Goal: Task Accomplishment & Management: Manage account settings

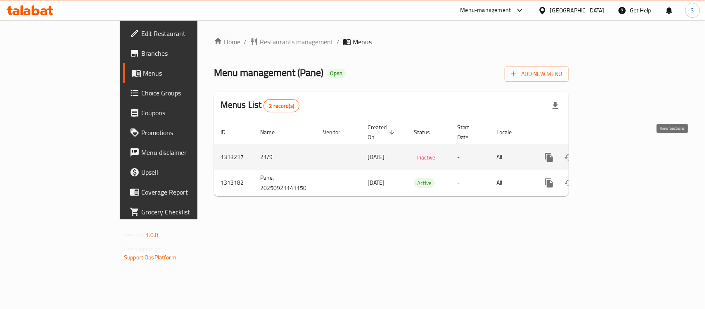
click at [614, 152] on icon "enhanced table" at bounding box center [609, 157] width 10 height 10
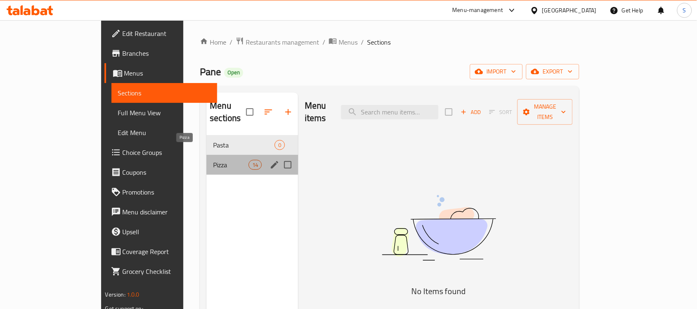
click at [213, 160] on span "Pizza" at bounding box center [230, 165] width 35 height 10
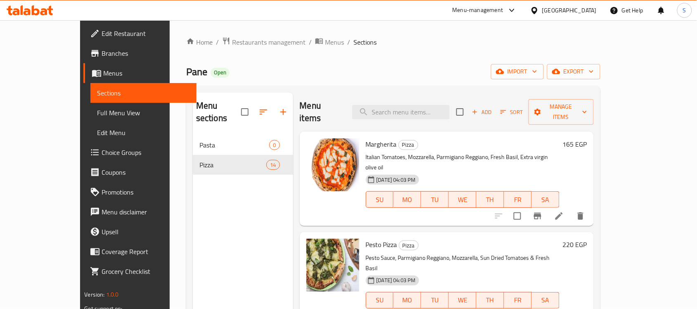
click at [102, 147] on span "Choice Groups" at bounding box center [146, 152] width 88 height 10
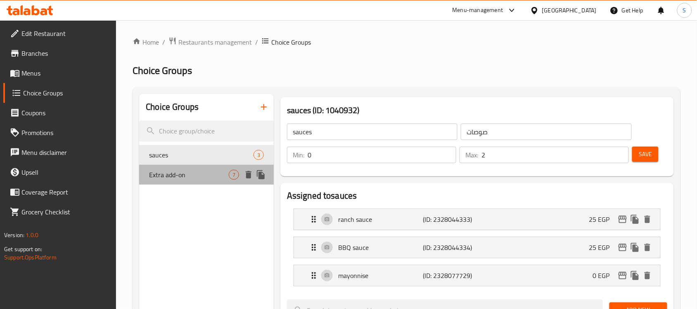
click at [209, 174] on span "Extra add-on" at bounding box center [189, 175] width 80 height 10
type input "Extra add-on"
type input "اضافات للحوم"
type input "7"
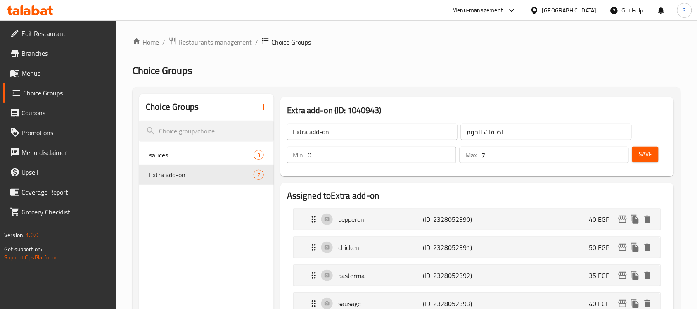
click at [479, 131] on input "اضافات للحوم" at bounding box center [546, 131] width 171 height 17
click at [480, 132] on input "اضافات للحوم" at bounding box center [546, 131] width 171 height 17
click at [482, 131] on input "اضافات للحوم" at bounding box center [546, 131] width 171 height 17
click at [514, 133] on input "اضافات اللحوم" at bounding box center [546, 131] width 171 height 17
click at [513, 133] on input "اضافات اللحوم" at bounding box center [546, 131] width 171 height 17
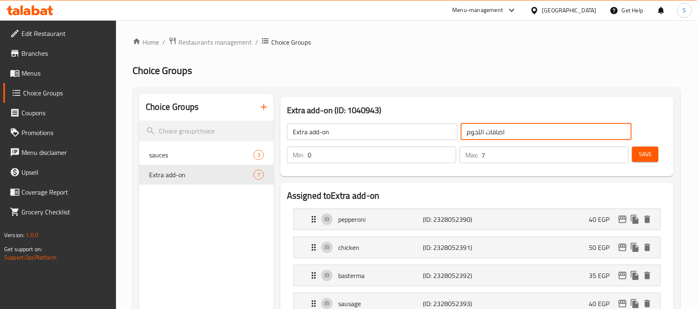
click at [513, 133] on input "اضافات اللحوم" at bounding box center [546, 131] width 171 height 17
click at [310, 130] on input "Extra add-on" at bounding box center [372, 131] width 171 height 17
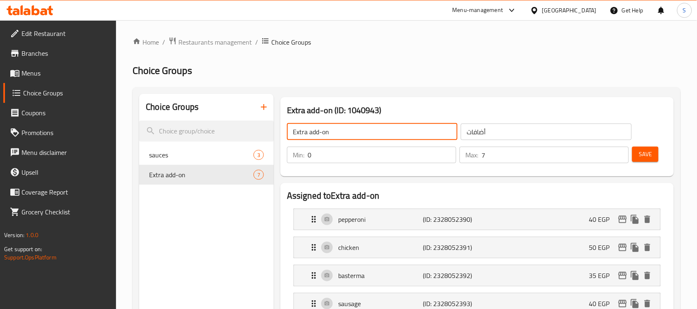
drag, startPoint x: 499, startPoint y: 130, endPoint x: 491, endPoint y: 134, distance: 9.1
click at [499, 130] on input "أضافات" at bounding box center [546, 131] width 171 height 17
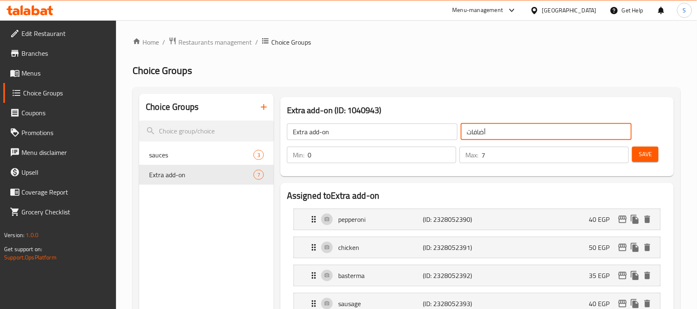
drag, startPoint x: 496, startPoint y: 133, endPoint x: 444, endPoint y: 134, distance: 52.5
click at [444, 134] on div "Extra add-on ​ أضافات ​" at bounding box center [459, 132] width 355 height 26
type input "الإضافات الإكسترا"
click at [643, 159] on span "Save" at bounding box center [645, 154] width 13 height 10
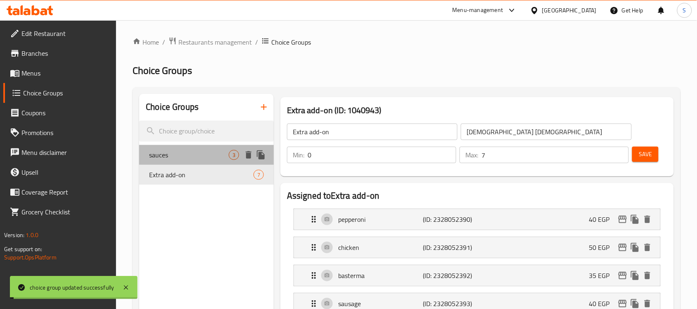
click at [178, 154] on span "sauces" at bounding box center [189, 155] width 80 height 10
type input "sauces"
type input "صوصات"
type input "2"
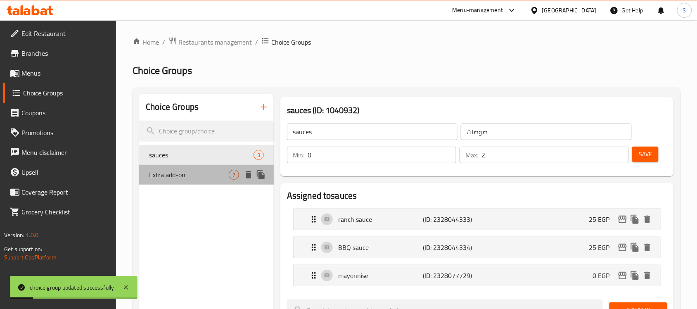
click at [187, 174] on span "Extra add-on" at bounding box center [189, 175] width 80 height 10
type input "Extra add-on"
type input "الإضافات الإكسترا"
type input "7"
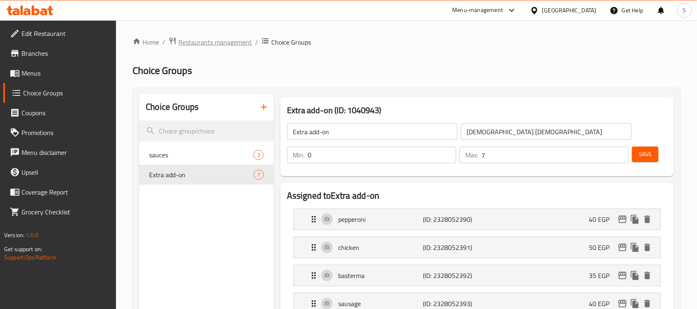
click at [190, 40] on span "Restaurants management" at bounding box center [215, 42] width 74 height 10
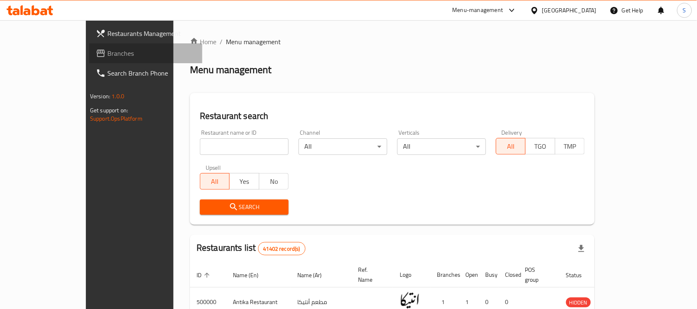
click at [107, 58] on span "Branches" at bounding box center [151, 53] width 88 height 10
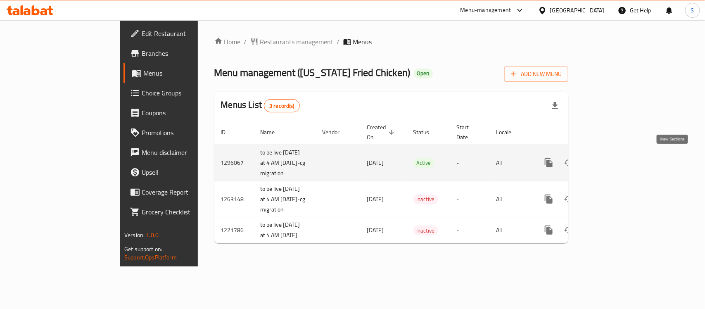
click at [613, 160] on icon "enhanced table" at bounding box center [608, 163] width 10 height 10
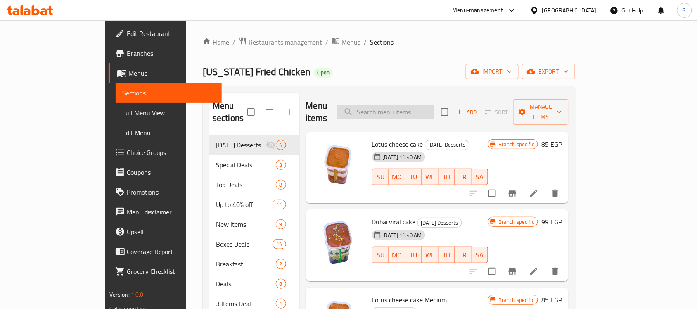
click at [426, 105] on input "search" at bounding box center [385, 112] width 97 height 14
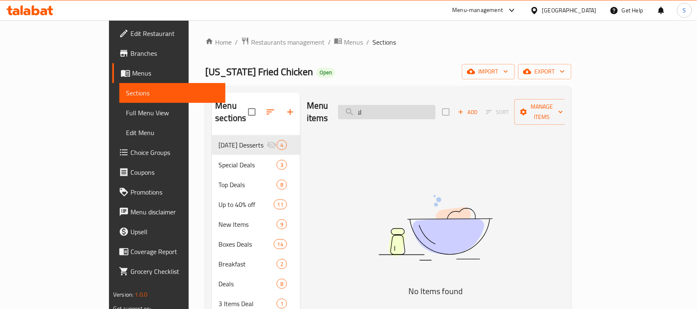
type input "ل"
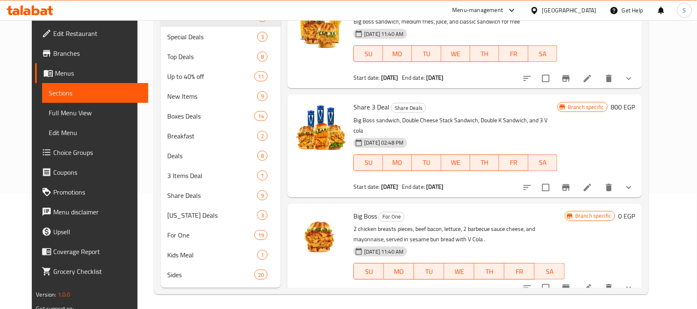
scroll to position [117, 0]
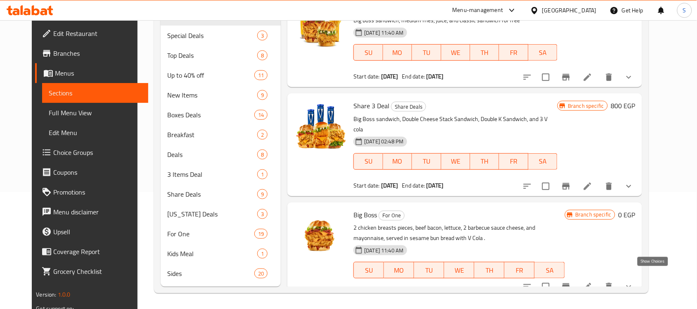
type input "big boss"
click at [634, 282] on icon "show more" at bounding box center [629, 287] width 10 height 10
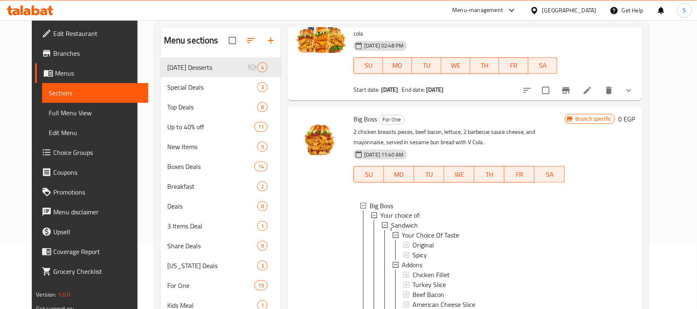
scroll to position [411, 0]
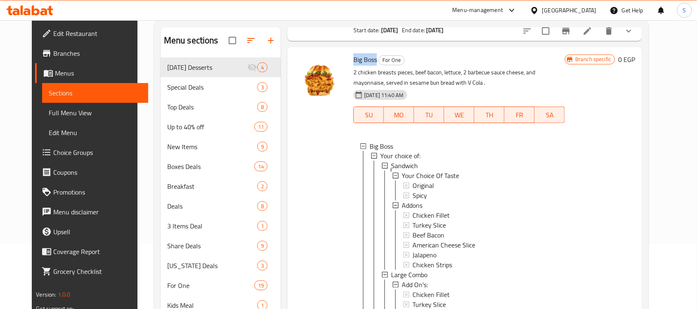
drag, startPoint x: 369, startPoint y: 48, endPoint x: 347, endPoint y: 50, distance: 21.9
click at [353, 53] on span "Big Boss" at bounding box center [365, 59] width 24 height 12
copy span "Big Boss"
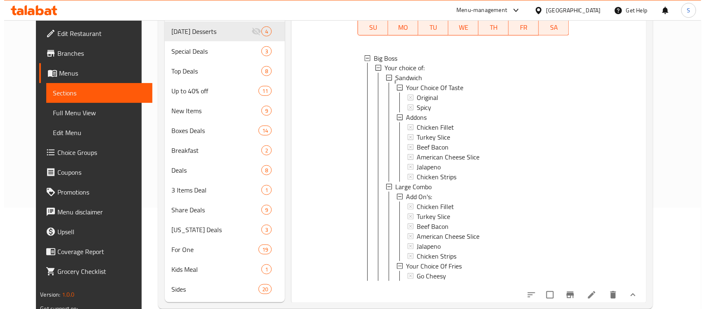
scroll to position [117, 0]
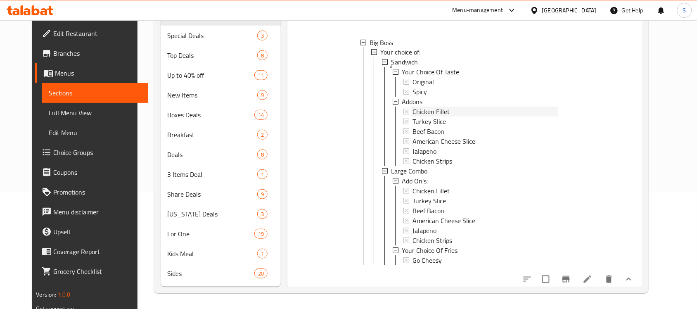
click at [403, 107] on div "Chicken Fillet" at bounding box center [480, 112] width 155 height 10
click at [403, 188] on icon at bounding box center [406, 191] width 6 height 6
click at [420, 226] on span "Jalapeno" at bounding box center [425, 231] width 24 height 10
click at [416, 147] on span "Jalapeno" at bounding box center [425, 152] width 24 height 10
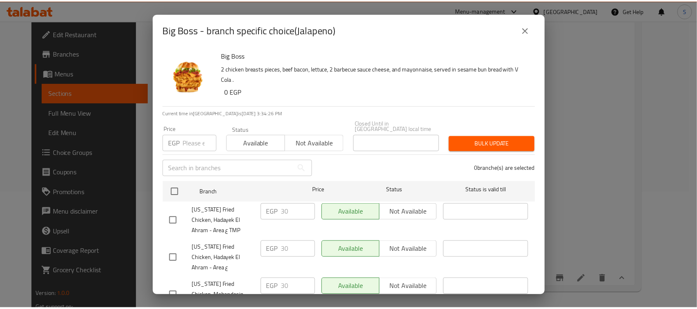
scroll to position [206, 0]
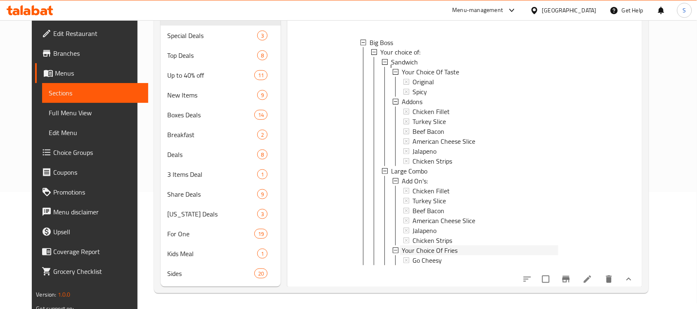
click at [435, 246] on span "Your Choice Of Fries" at bounding box center [430, 251] width 56 height 10
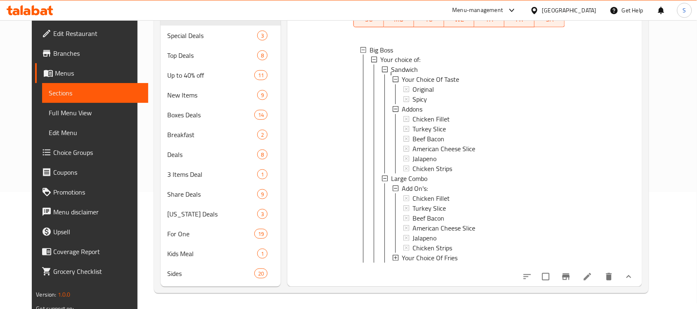
scroll to position [0, 0]
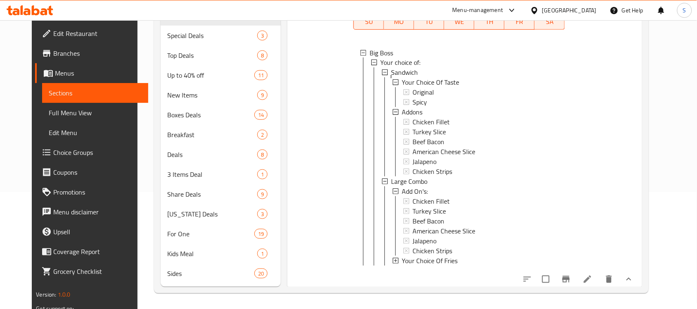
click at [434, 256] on span "Your Choice Of Fries" at bounding box center [430, 261] width 56 height 10
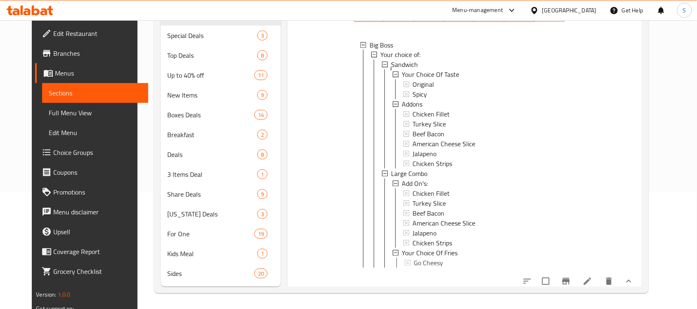
scroll to position [463, 0]
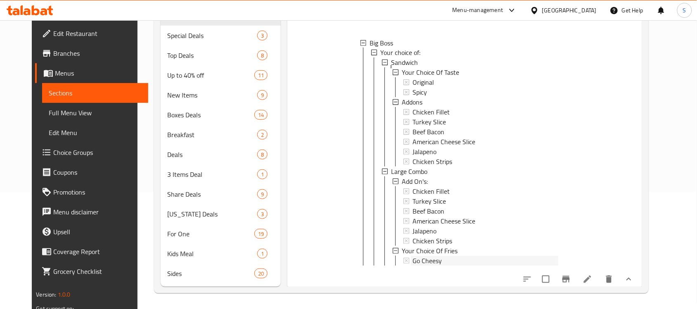
click at [411, 256] on div "Go Cheesy" at bounding box center [484, 261] width 147 height 10
click at [428, 107] on span "Chicken Fillet" at bounding box center [431, 112] width 37 height 10
click at [420, 187] on span "Chicken Fillet" at bounding box center [431, 192] width 37 height 10
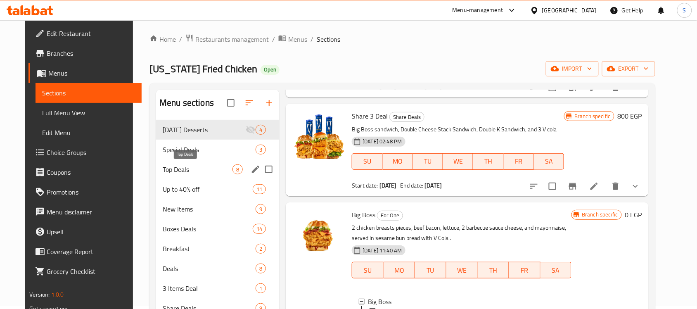
scroll to position [0, 0]
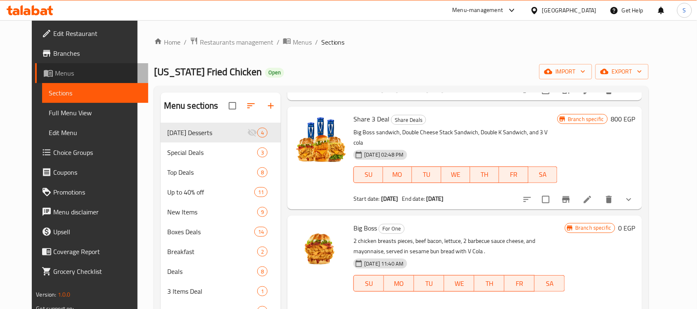
click at [55, 74] on span "Menus" at bounding box center [98, 73] width 87 height 10
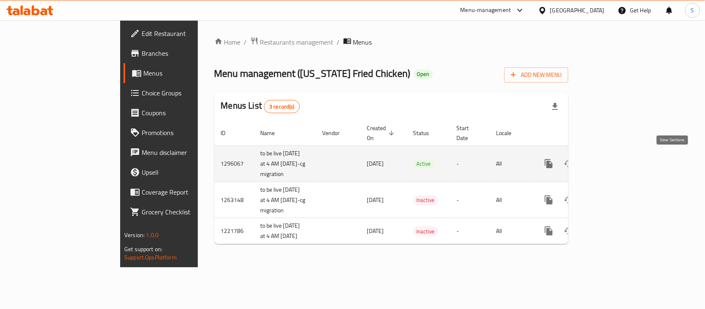
click at [613, 160] on icon "enhanced table" at bounding box center [608, 164] width 10 height 10
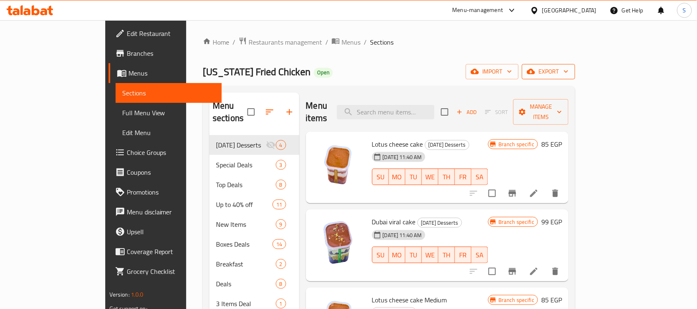
click at [569, 68] on span "export" at bounding box center [549, 71] width 40 height 10
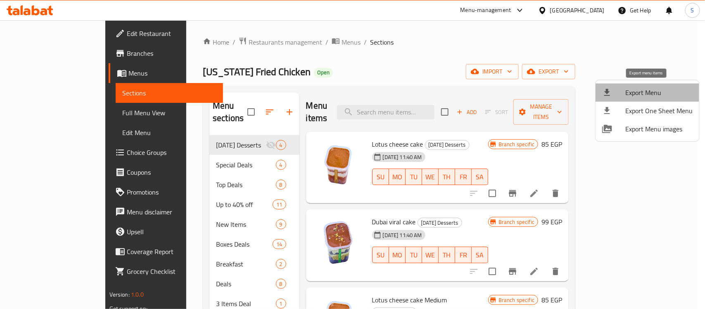
click at [657, 90] on span "Export Menu" at bounding box center [658, 93] width 67 height 10
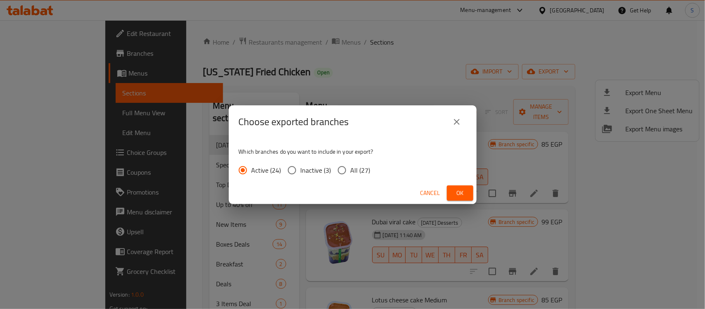
click at [345, 171] on input "All (27)" at bounding box center [341, 169] width 17 height 17
radio input "true"
click at [243, 168] on input "Active (24)" at bounding box center [242, 169] width 17 height 17
radio input "true"
click at [467, 192] on button "Ok" at bounding box center [460, 192] width 26 height 15
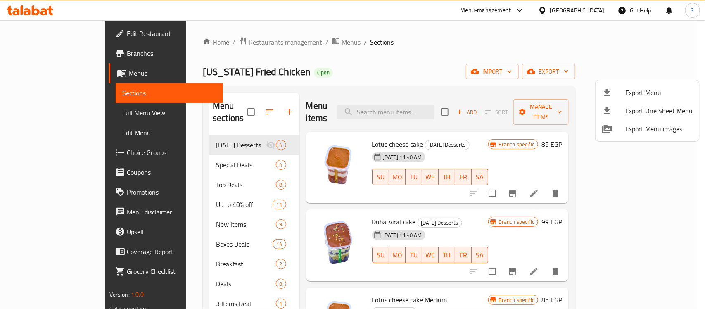
click at [43, 57] on div at bounding box center [352, 154] width 705 height 309
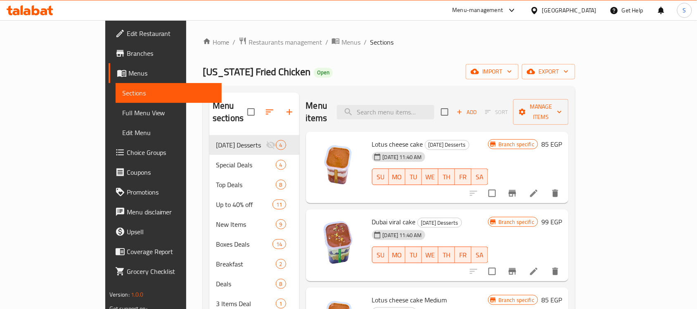
click at [127, 54] on span "Branches" at bounding box center [171, 53] width 88 height 10
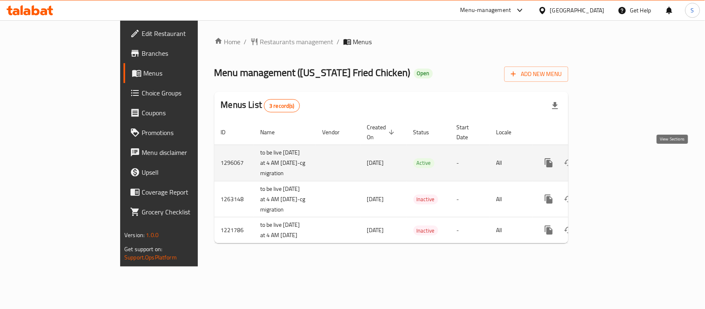
click at [618, 157] on link "enhanced table" at bounding box center [608, 163] width 20 height 20
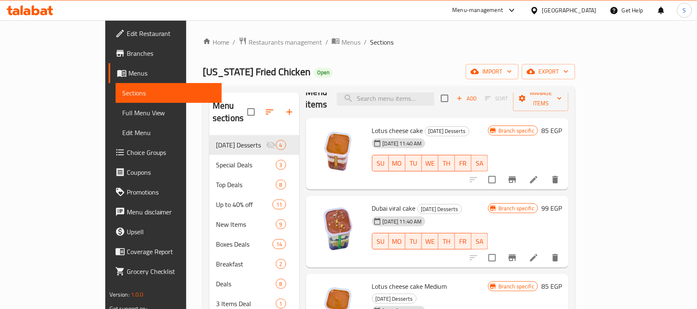
scroll to position [21, 0]
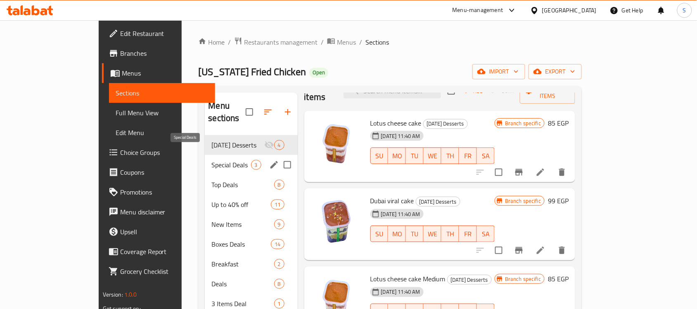
click at [211, 160] on span "Special Deals" at bounding box center [230, 165] width 39 height 10
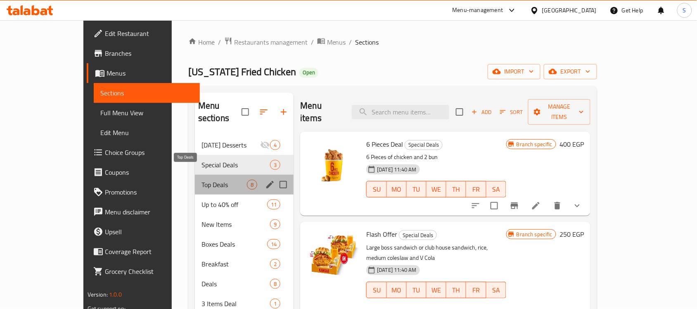
click at [202, 180] on span "Top Deals" at bounding box center [224, 185] width 45 height 10
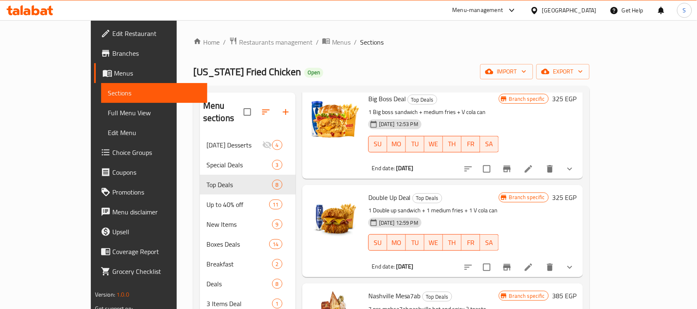
scroll to position [258, 0]
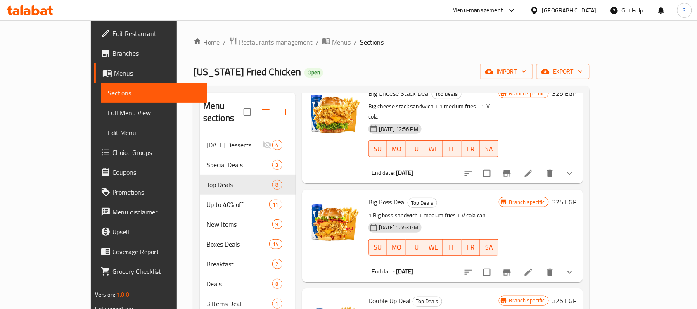
click at [572, 270] on icon "show more" at bounding box center [569, 271] width 5 height 3
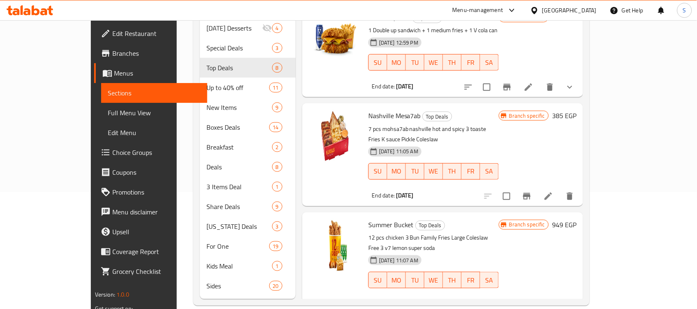
scroll to position [441, 0]
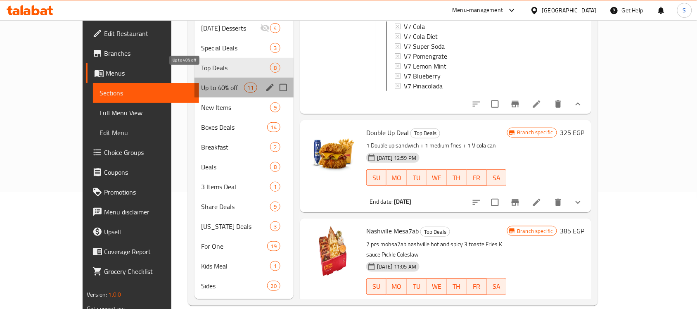
click at [201, 83] on span "Up to 40% off" at bounding box center [222, 88] width 43 height 10
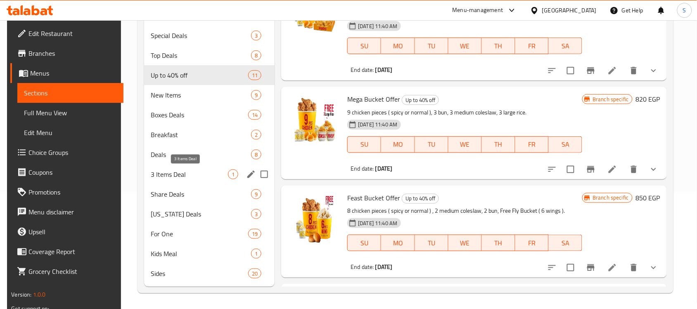
click at [184, 176] on span "3 Items Deal" at bounding box center [189, 174] width 77 height 10
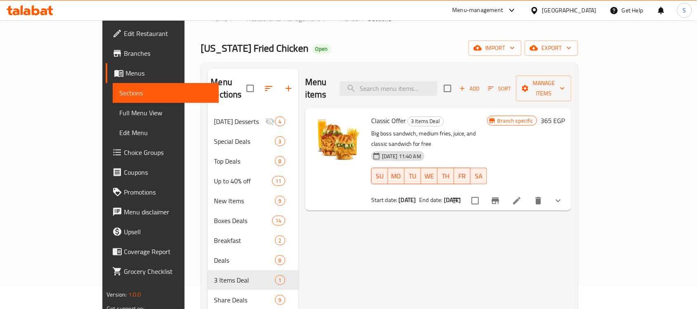
scroll to position [14, 0]
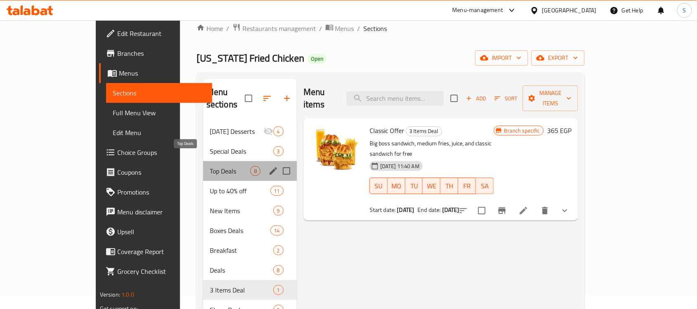
click at [210, 166] on span "Top Deals" at bounding box center [230, 171] width 40 height 10
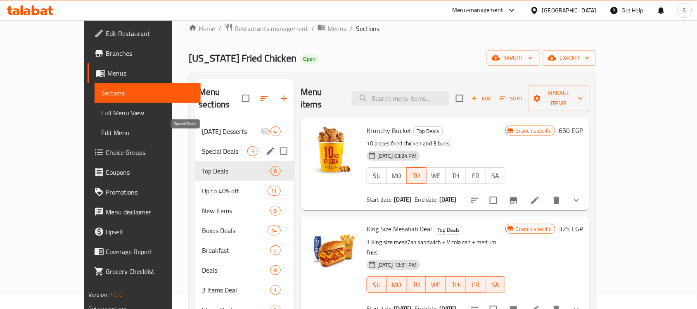
click at [202, 146] on span "Special Deals" at bounding box center [224, 151] width 45 height 10
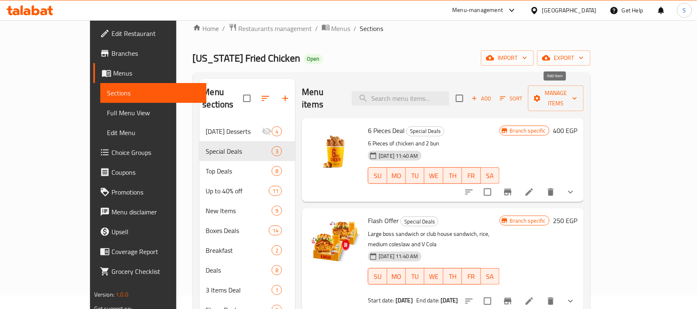
click at [493, 94] on span "Add" at bounding box center [481, 98] width 22 height 9
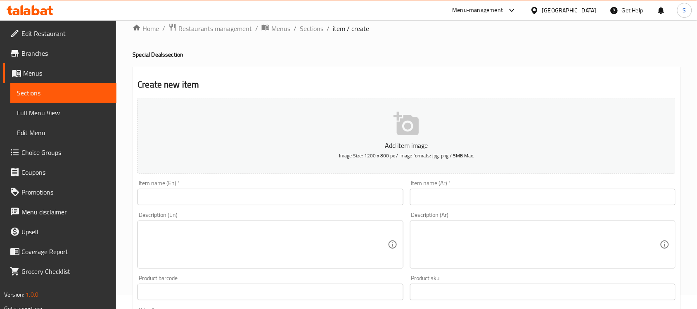
click at [193, 188] on div "Item name (En)   * Item name (En) *" at bounding box center [271, 192] width 266 height 25
drag, startPoint x: 192, startPoint y: 197, endPoint x: 198, endPoint y: 202, distance: 7.4
click at [192, 197] on input "text" at bounding box center [271, 197] width 266 height 17
paste input "Big Boss flash offer"
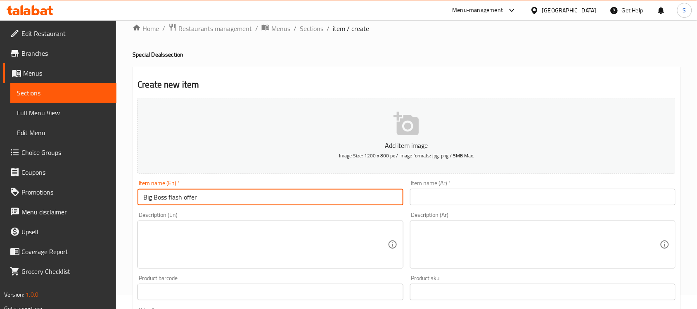
click at [196, 200] on input "Big Boss flash offer" at bounding box center [271, 197] width 266 height 17
click at [173, 199] on input "Big Boss flash offer" at bounding box center [271, 197] width 266 height 17
click at [189, 199] on input "Big Boss flash offer" at bounding box center [271, 197] width 266 height 17
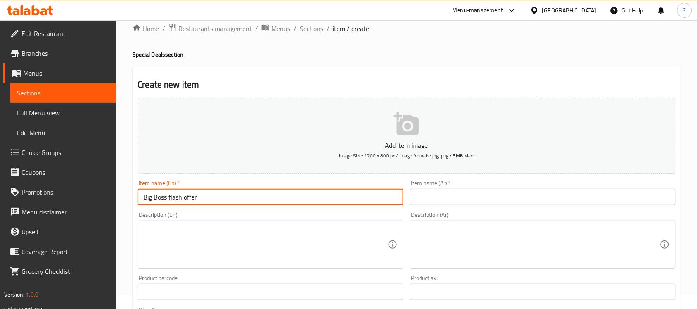
click at [189, 199] on input "Big Boss flash offer" at bounding box center [271, 197] width 266 height 17
type input "Big Boss Flash Offer"
click at [432, 201] on input "text" at bounding box center [543, 197] width 266 height 17
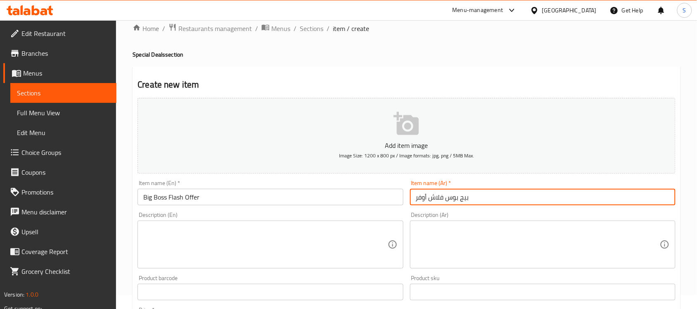
type input "بيج بوس فلاش أوفر"
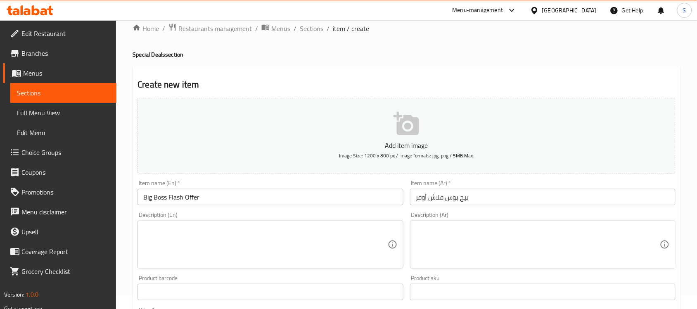
drag, startPoint x: 218, startPoint y: 205, endPoint x: 147, endPoint y: 197, distance: 70.7
click at [147, 199] on div "Item name (En)   * Big Boss Flash Offer Item name (En) *" at bounding box center [270, 193] width 272 height 32
click at [150, 195] on input "Big Boss Flash Offer" at bounding box center [271, 197] width 266 height 17
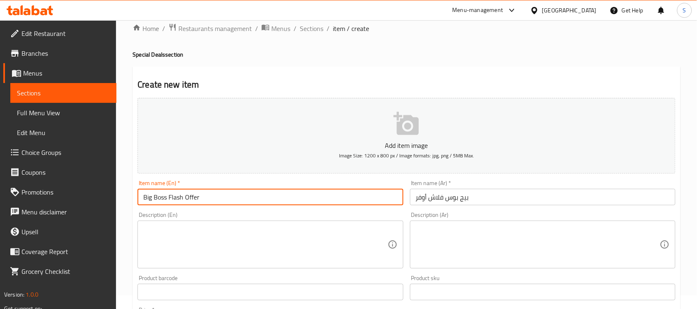
click at [151, 195] on input "Big Boss Flash Offer" at bounding box center [271, 197] width 266 height 17
click at [459, 230] on textarea at bounding box center [538, 244] width 244 height 39
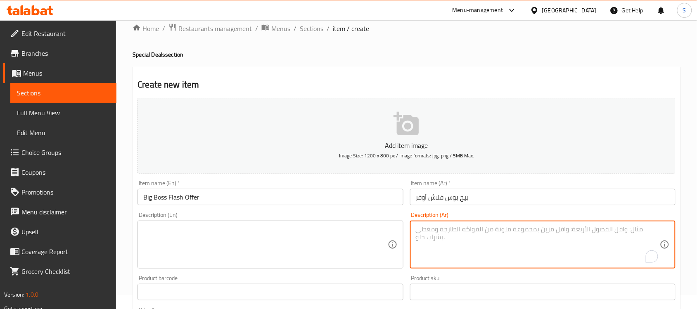
paste textarea "buy big boss sandwich combo large and get free big boss sandwich"
type textarea "buy big boss sandwich combo large and get free big boss sandwich"
click at [335, 243] on textarea at bounding box center [265, 244] width 244 height 39
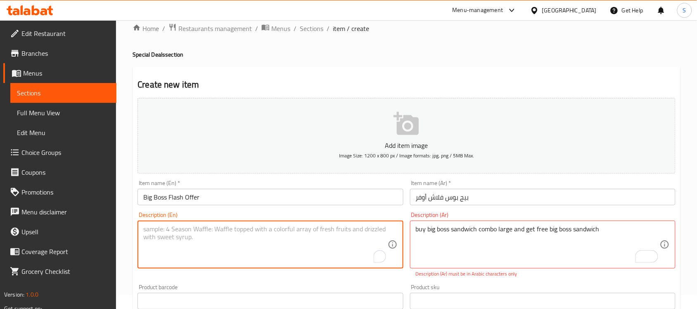
paste textarea "buy big boss sandwich combo large and get free big boss sandwich"
type textarea "buy big boss sandwich combo large and get free big boss sandwich"
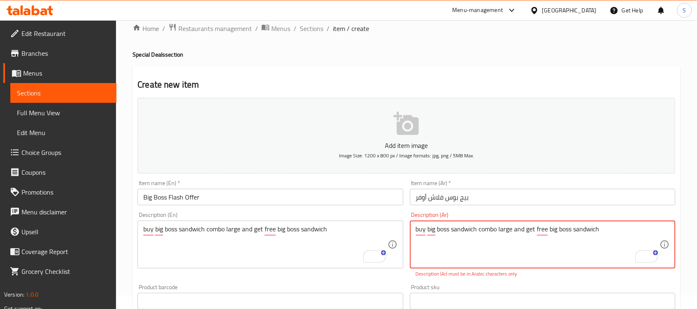
click at [449, 229] on textarea "buy big boss sandwich combo large and get free big boss sandwich" at bounding box center [538, 244] width 244 height 39
paste textarea "اشتري ساندويتش بيج بوس كومبو كبير واحصل على ساندويتش بيج بوس مجانًا"
type textarea "اشتري ساندويتش بيج بوس كومبو كبير واحصل على ساندويتش بيج بوس مجانًا"
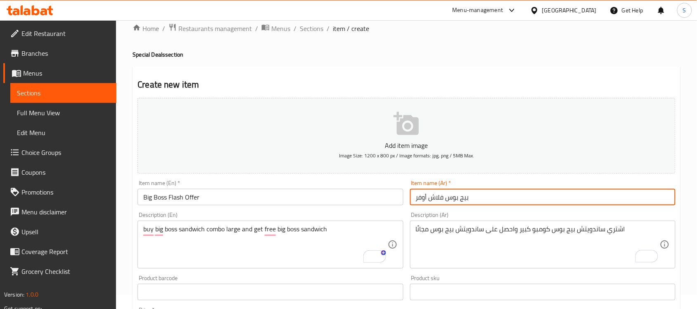
click at [481, 197] on input "بيج بوس فلاش أوفر" at bounding box center [543, 197] width 266 height 17
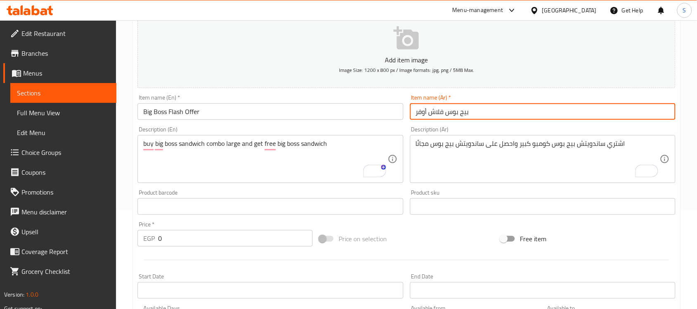
scroll to position [168, 0]
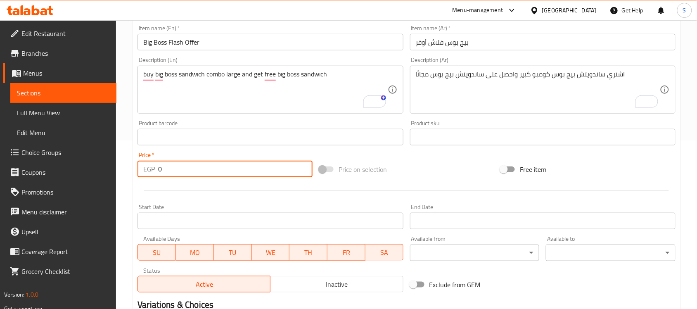
drag, startPoint x: 171, startPoint y: 168, endPoint x: 133, endPoint y: 168, distance: 37.6
click at [133, 168] on div "Create new item Add item image Image Size: 1200 x 800 px / Image formats: jpg, …" at bounding box center [407, 152] width 548 height 481
paste input "475"
click at [203, 174] on input "476" at bounding box center [235, 169] width 154 height 17
drag, startPoint x: 195, startPoint y: 173, endPoint x: 145, endPoint y: 172, distance: 50.8
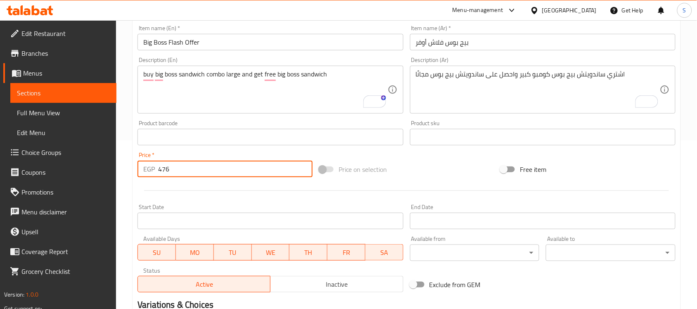
click at [145, 172] on div "EGP 476 Price *" at bounding box center [225, 169] width 175 height 17
paste input "5"
type input "475"
click at [225, 44] on input "Big Boss Flash Offer" at bounding box center [271, 42] width 266 height 17
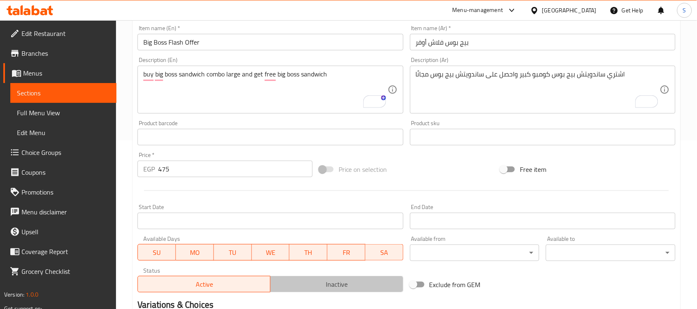
click at [343, 282] on span "Inactive" at bounding box center [337, 284] width 126 height 12
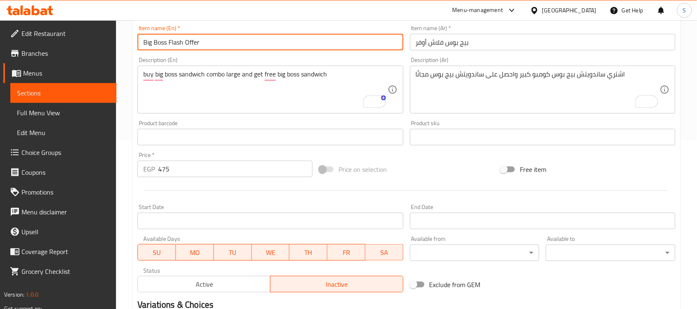
click at [255, 40] on input "Big Boss Flash Offer" at bounding box center [271, 42] width 266 height 17
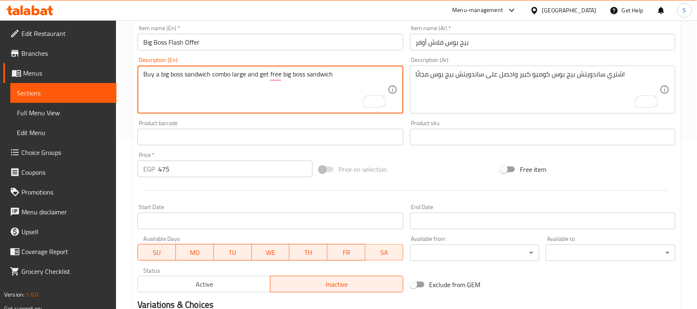
type textarea "Buy a big boss sandwich combo large and get free big boss sandwich"
click at [223, 40] on input "Big Boss Flash Offer" at bounding box center [271, 42] width 266 height 17
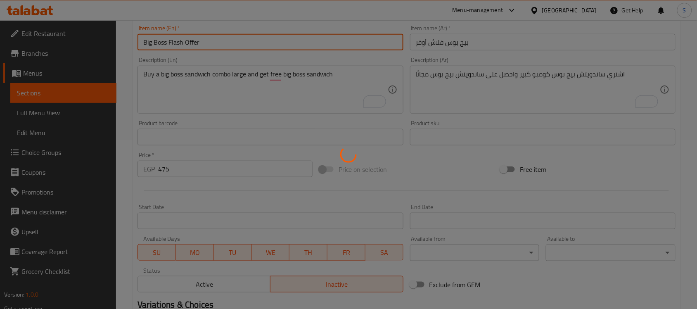
type input "0"
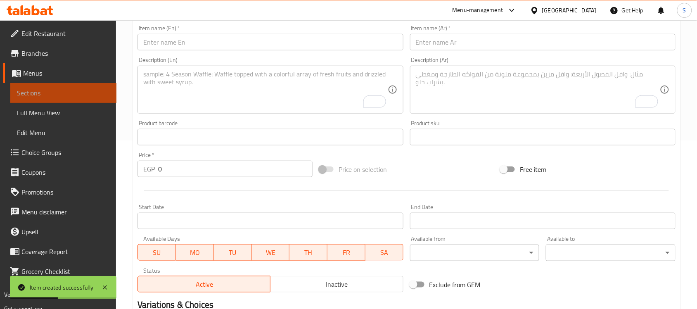
click at [48, 99] on link "Sections" at bounding box center [63, 93] width 106 height 20
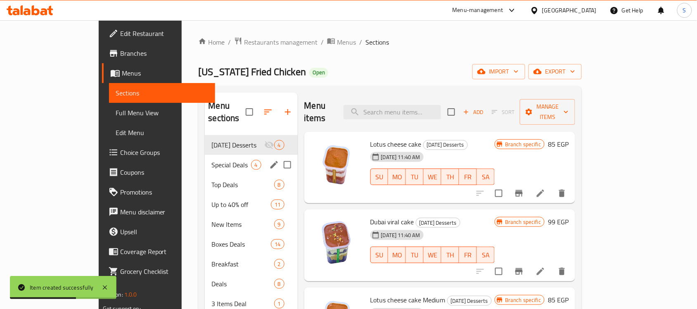
drag, startPoint x: 175, startPoint y: 152, endPoint x: 183, endPoint y: 156, distance: 8.9
click at [211, 160] on span "Special Deals" at bounding box center [230, 165] width 39 height 10
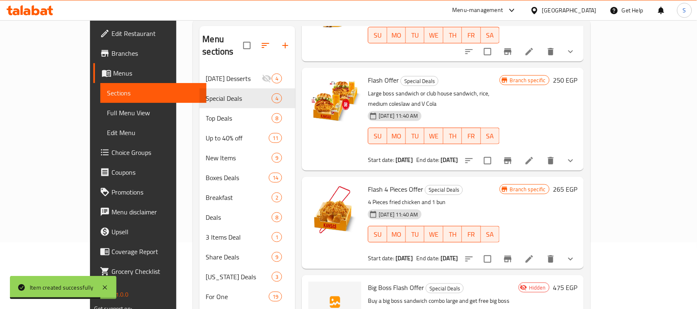
scroll to position [117, 0]
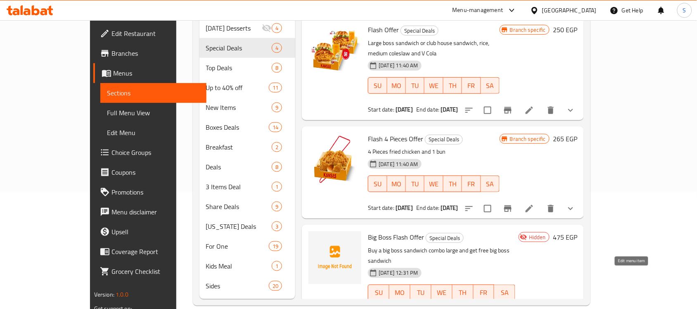
click at [553, 306] on icon at bounding box center [548, 309] width 7 height 7
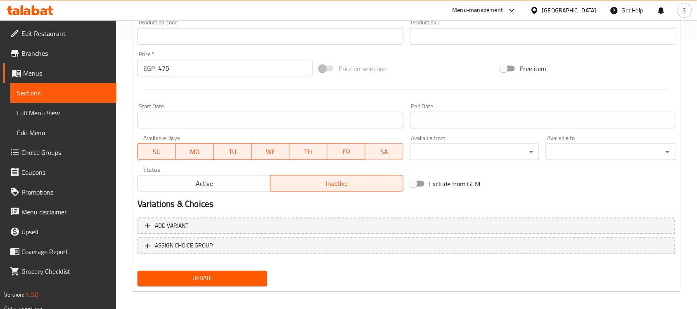
scroll to position [273, 0]
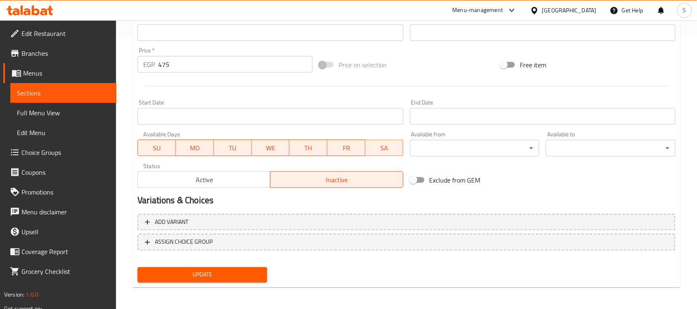
click at [38, 150] on span "Choice Groups" at bounding box center [65, 152] width 88 height 10
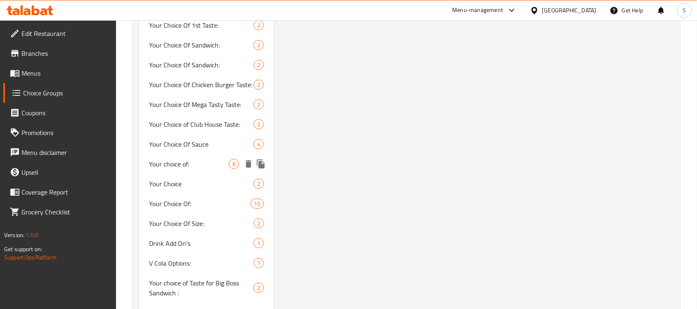
scroll to position [2027, 0]
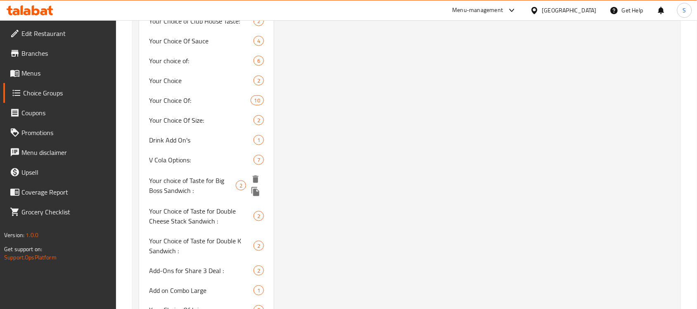
click at [220, 178] on span "Your choice of Taste for Big Boss Sandwich :" at bounding box center [192, 185] width 87 height 20
type input "Your choice of Taste for Big Boss Sandwich :"
type input "اختيارك من الطعم لساندويتش البيج بوس :"
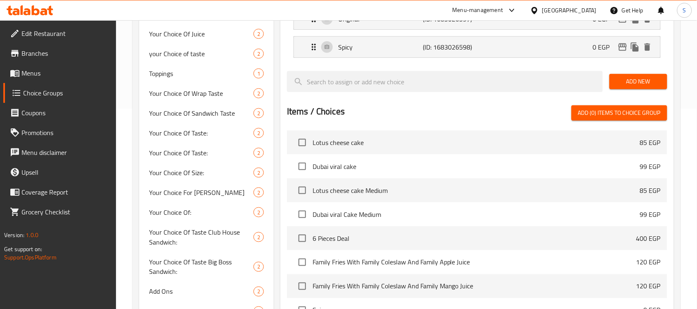
scroll to position [344, 0]
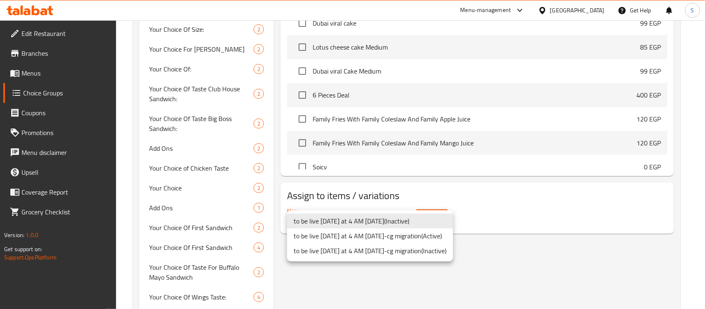
click at [438, 237] on li "to be live tomorrow at 4 AM 2/5/2023-cg migration ( Active )" at bounding box center [370, 235] width 166 height 15
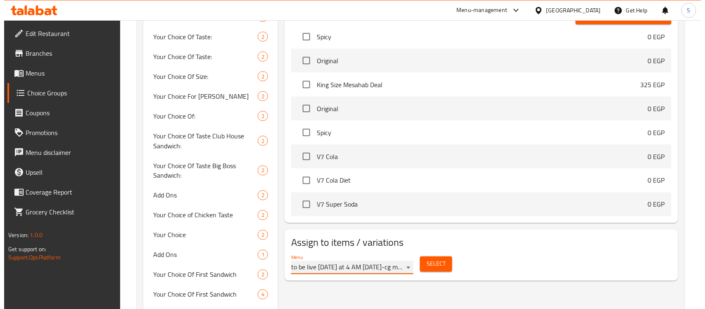
scroll to position [361, 0]
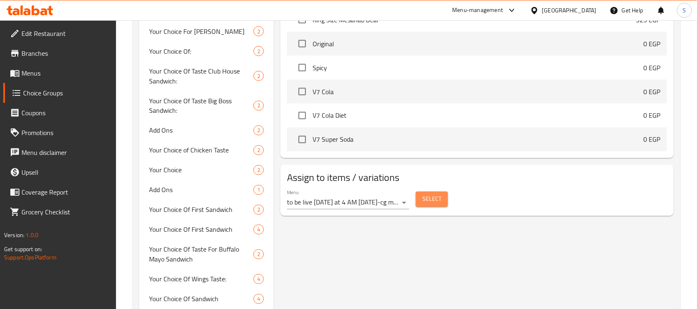
click at [426, 204] on span "Select" at bounding box center [431, 199] width 19 height 10
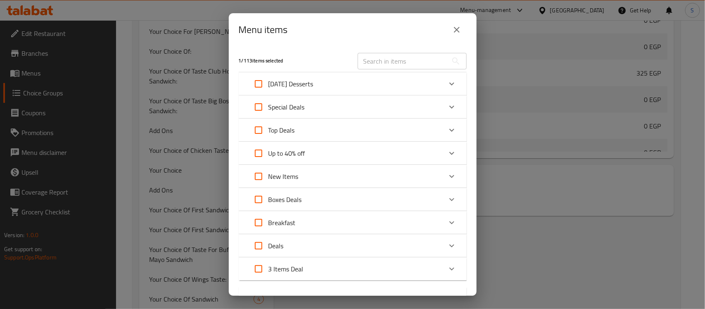
drag, startPoint x: 441, startPoint y: 107, endPoint x: 444, endPoint y: 124, distance: 17.7
click at [447, 106] on icon "Expand" at bounding box center [452, 107] width 10 height 10
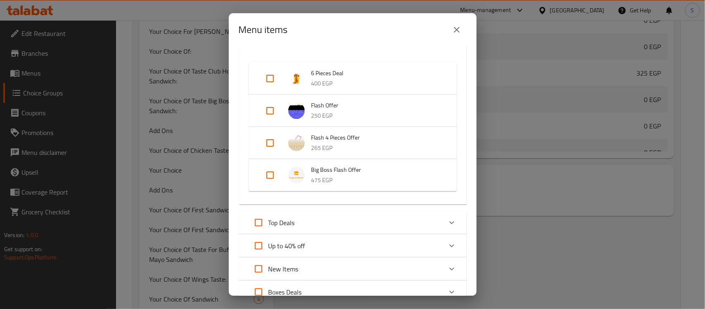
scroll to position [52, 0]
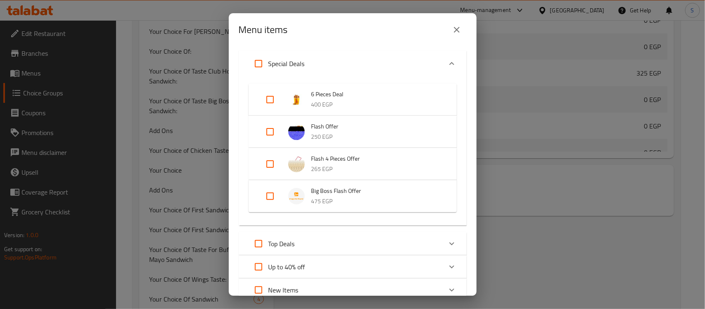
click at [277, 197] on input "Expand" at bounding box center [270, 196] width 20 height 20
checkbox input "true"
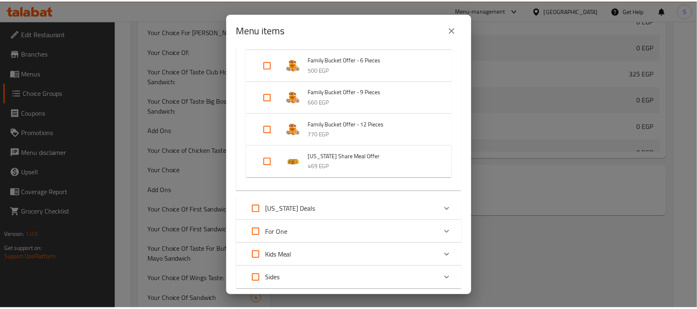
scroll to position [668, 0]
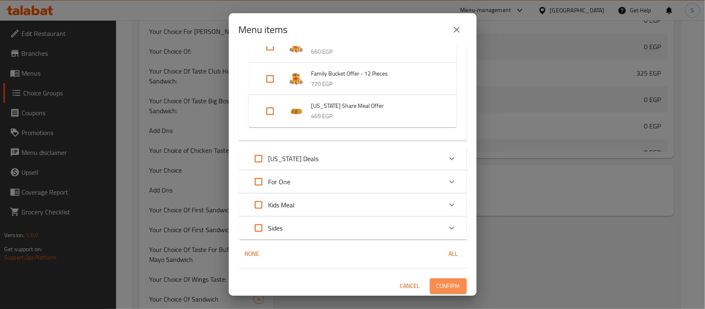
click at [441, 285] on span "Confirm" at bounding box center [448, 286] width 24 height 10
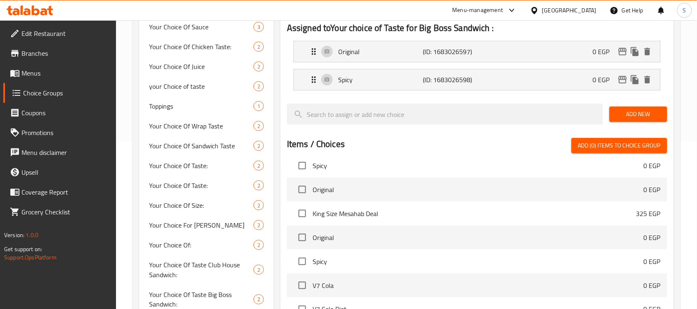
scroll to position [52, 0]
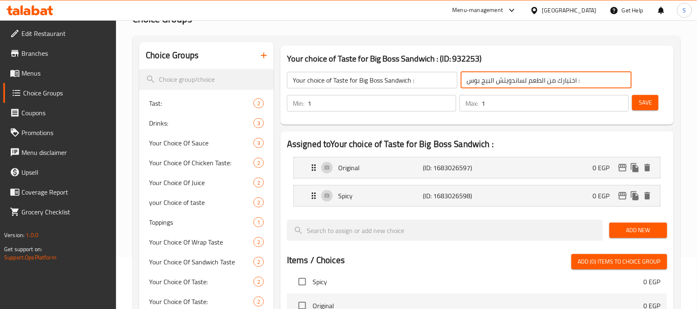
drag, startPoint x: 592, startPoint y: 85, endPoint x: 506, endPoint y: 87, distance: 85.5
click at [506, 87] on input "اختيارك من الطعم لساندويتش البيج بوس :" at bounding box center [546, 80] width 171 height 17
click at [506, 83] on input "اختيارك من الطعم لساندويتش البيج بوس :" at bounding box center [546, 80] width 171 height 17
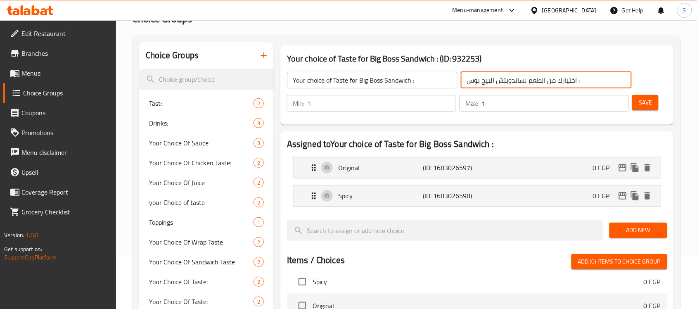
click at [506, 83] on input "اختيارك من الطعم لساندويتش البيج بوس :" at bounding box center [546, 80] width 171 height 17
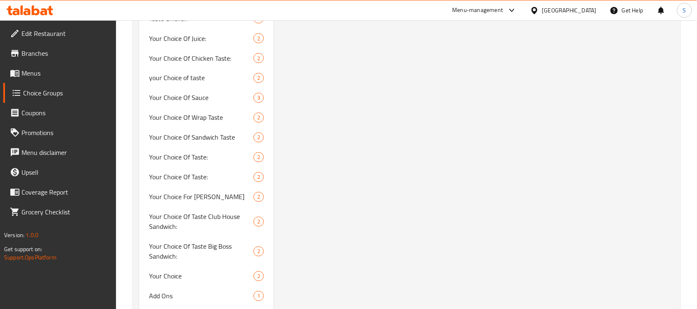
scroll to position [1342, 0]
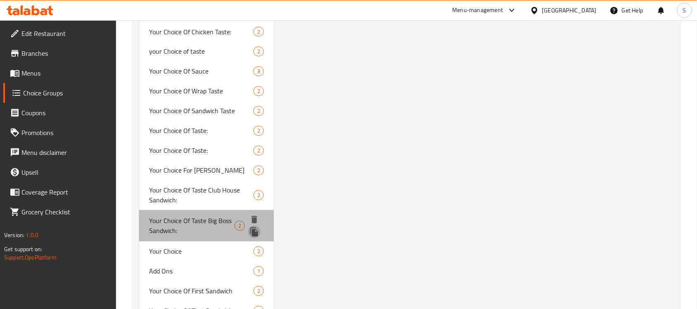
click at [254, 229] on icon "duplicate" at bounding box center [254, 232] width 8 height 9
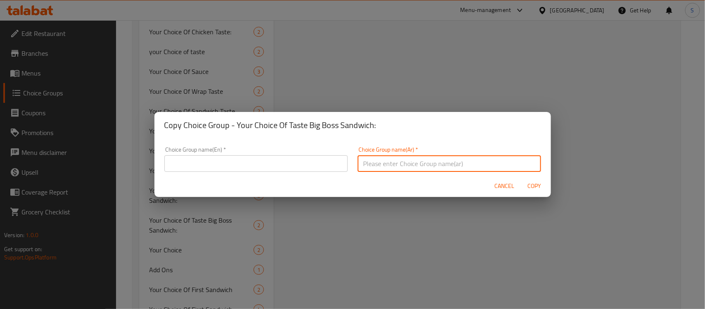
click at [396, 165] on input "text" at bounding box center [449, 163] width 183 height 17
paste input "اختيارك من الطعم لساندويتش البيج بوس :"
click at [467, 166] on input "اختيارك من الطعم لساندويتش البيج بوس :" at bounding box center [449, 163] width 183 height 17
click at [457, 162] on input "اختيارك من الطعم لساندويتش البيج بوس كومبو لارج :" at bounding box center [449, 163] width 183 height 17
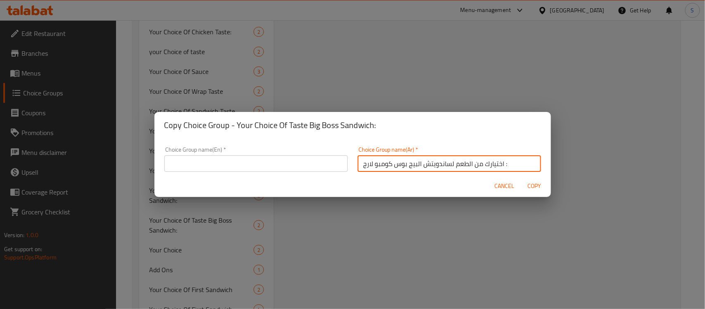
click at [457, 162] on input "اختيارك من الطعم لساندويتش البيج بوس كومبو لارج :" at bounding box center [449, 163] width 183 height 17
type input "اختيارك من الطعم لساندويتش البيج بوس كومبو لارج :"
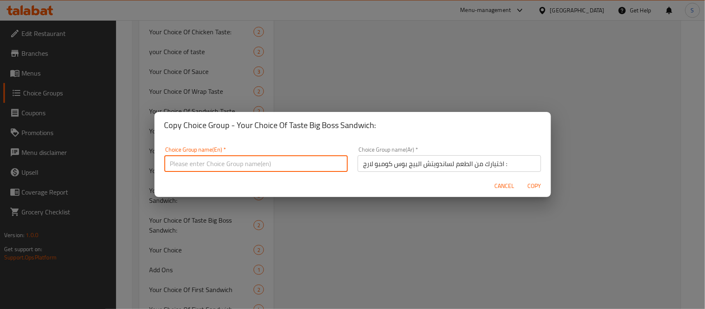
click at [228, 169] on input "text" at bounding box center [255, 163] width 183 height 17
paste input "اختيارك من الطعم لساندويتش البيج بوس كومبو لارج :"
type input "اختيارك من الطعم لساندويتش البيج بوس كومبو لارج :"
click at [531, 189] on span "Copy" at bounding box center [534, 186] width 20 height 10
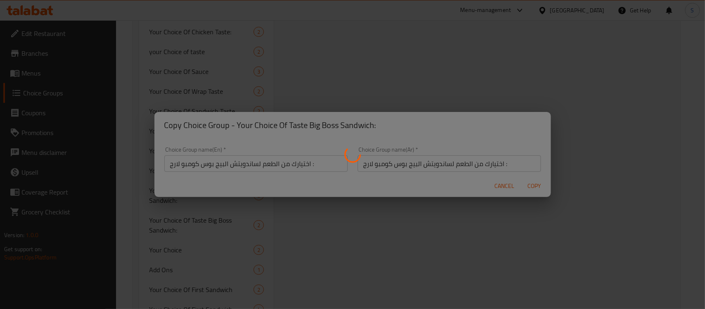
type input "اختيارك من الطعم لساندويتش البيج بوس كومبو لارج :"
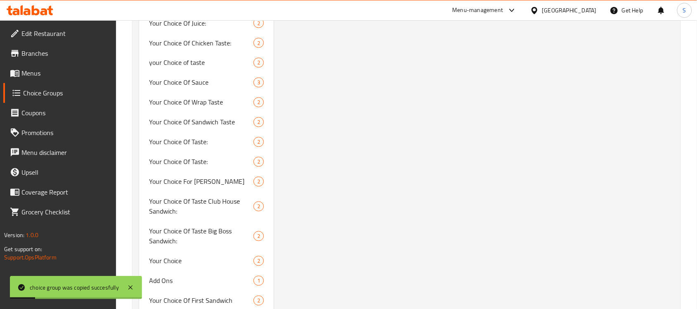
scroll to position [1394, 0]
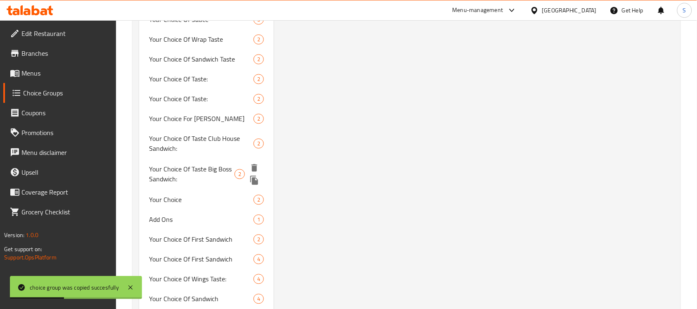
click at [199, 166] on span "Your Choice Of Taste Big Boss Sandwich:" at bounding box center [191, 174] width 85 height 20
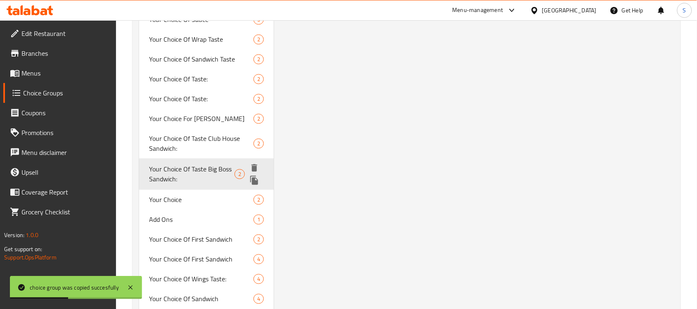
type input "Your Choice Of Taste Big Boss Sandwich:"
type input "إختيارك من مذاق ساندوتش بيج بوص:"
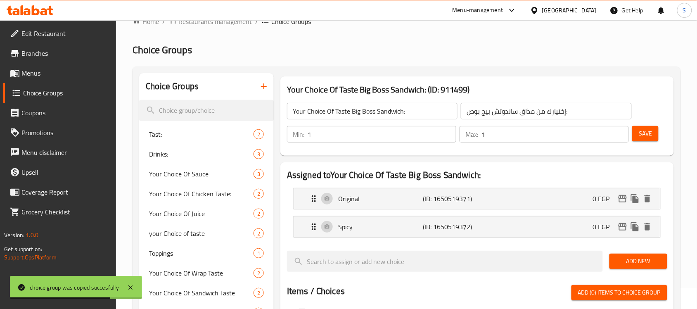
scroll to position [0, 0]
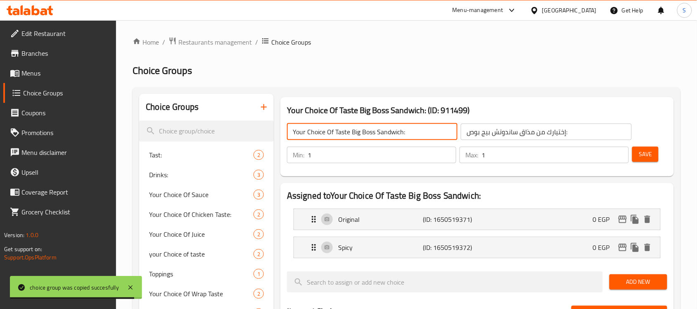
click at [417, 137] on input "Your Choice Of Taste Big Boss Sandwich:" at bounding box center [372, 131] width 171 height 17
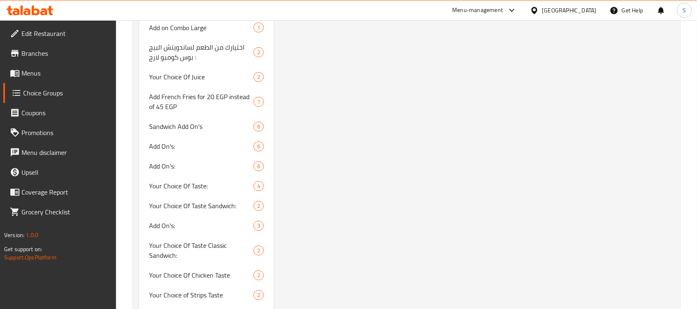
scroll to position [2259, 0]
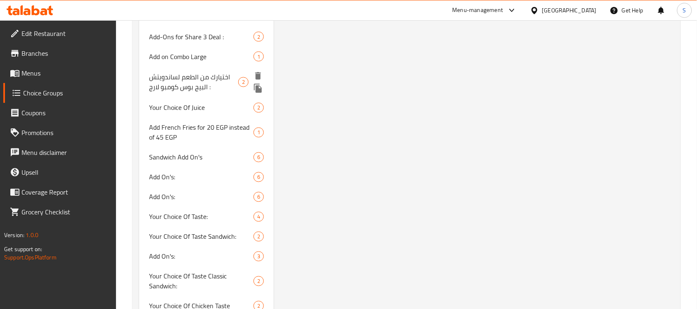
click at [231, 80] on span "اختيارك من الطعم لساندويتش البيج بوس كومبو لارج :" at bounding box center [193, 82] width 89 height 20
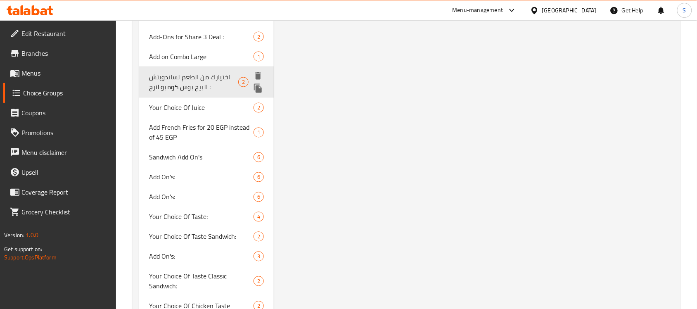
type input "اختيارك من الطعم لساندويتش البيج بوس كومبو لارج :"
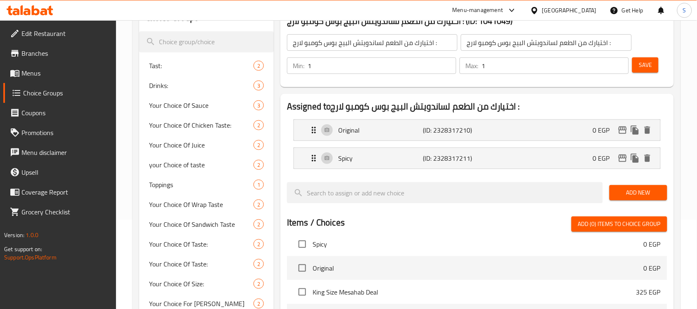
scroll to position [0, 0]
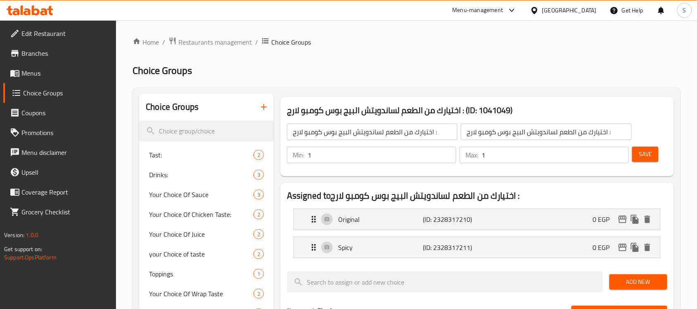
click at [397, 126] on input "اختيارك من الطعم لساندويتش البيج بوس كومبو لارج :" at bounding box center [372, 131] width 171 height 17
paste input "Your Choice Of Taste Big Boss Sandwich"
click at [373, 135] on input "Your Choice Of Taste Big Boss Sandwich" at bounding box center [372, 131] width 171 height 17
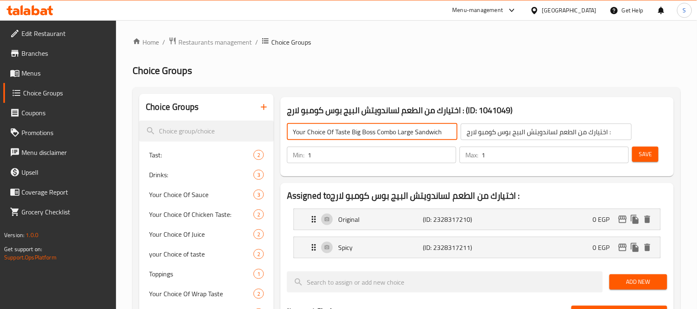
drag, startPoint x: 450, startPoint y: 133, endPoint x: 440, endPoint y: 149, distance: 19.5
click at [448, 135] on input "Your Choice Of Taste Big Boss Combo Large Sandwich" at bounding box center [372, 131] width 171 height 17
type input "Your Choice Of Taste Big Boss Combo Large Sandwich:"
drag, startPoint x: 640, startPoint y: 156, endPoint x: 640, endPoint y: 170, distance: 14.0
click at [640, 156] on span "Save" at bounding box center [645, 154] width 13 height 10
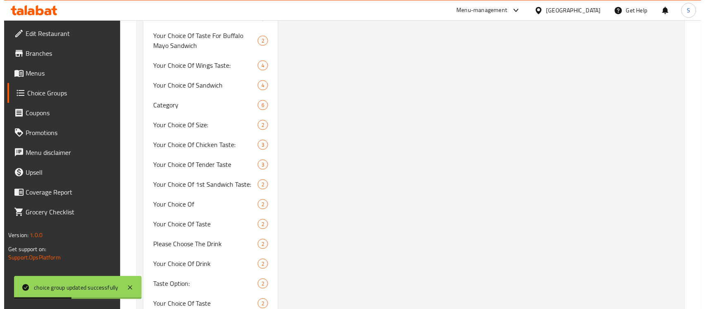
scroll to position [465, 0]
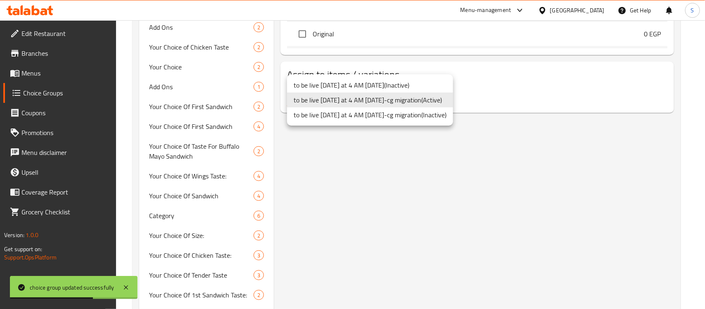
click at [396, 102] on li "to be live tomorrow at 4 AM 2/5/2023-cg migration ( Active )" at bounding box center [370, 99] width 166 height 15
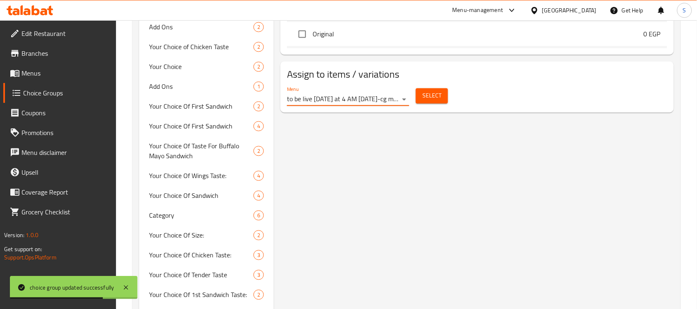
click at [427, 100] on span "Select" at bounding box center [431, 96] width 19 height 10
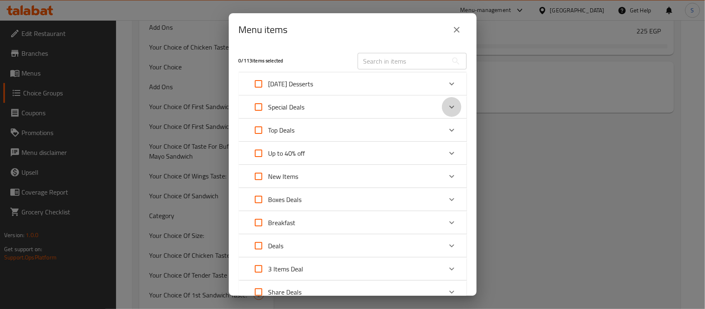
click at [447, 108] on icon "Expand" at bounding box center [452, 107] width 10 height 10
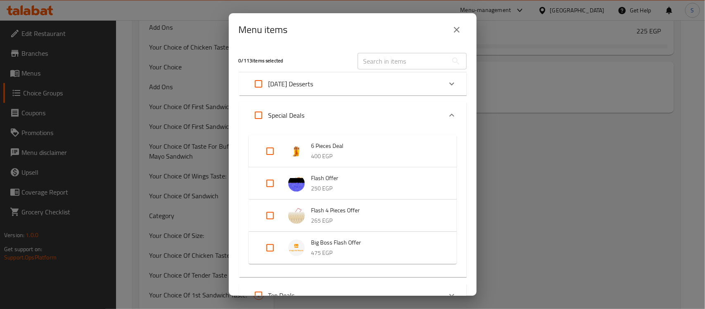
click at [269, 246] on input "Expand" at bounding box center [270, 248] width 20 height 20
checkbox input "true"
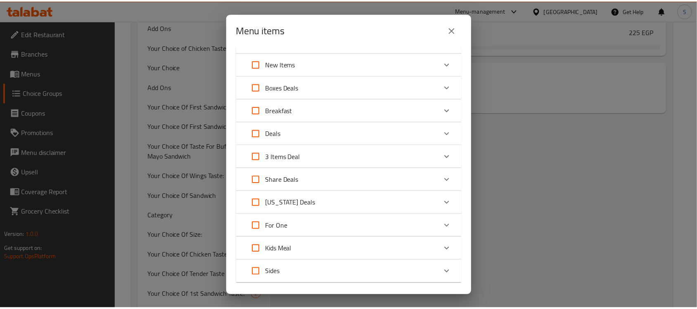
scroll to position [329, 0]
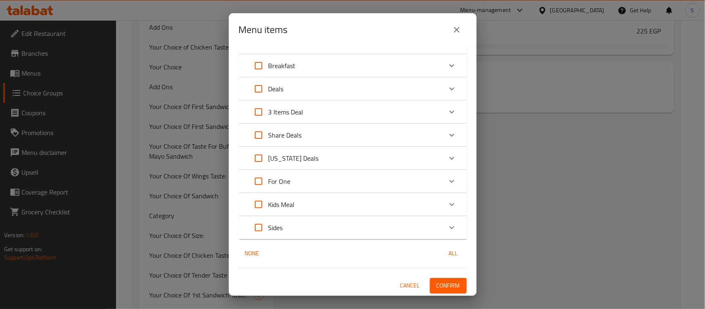
click at [444, 284] on span "Confirm" at bounding box center [448, 285] width 24 height 10
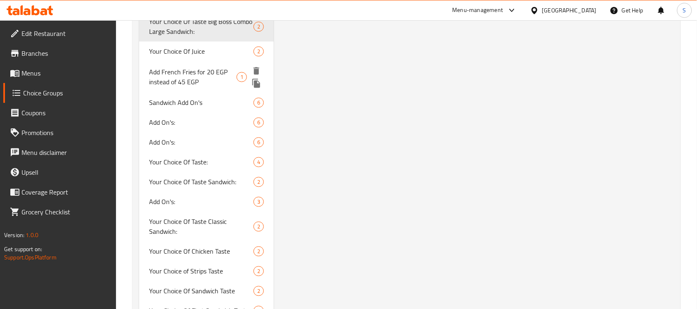
scroll to position [2323, 0]
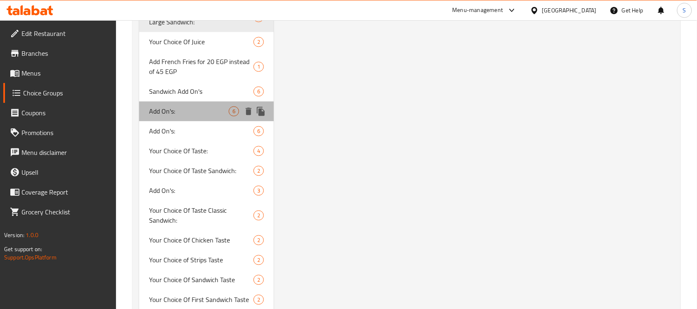
click at [181, 107] on span "Add On's:" at bounding box center [189, 112] width 80 height 10
type input "Add On's:"
type input "الإضافات:"
type input "0"
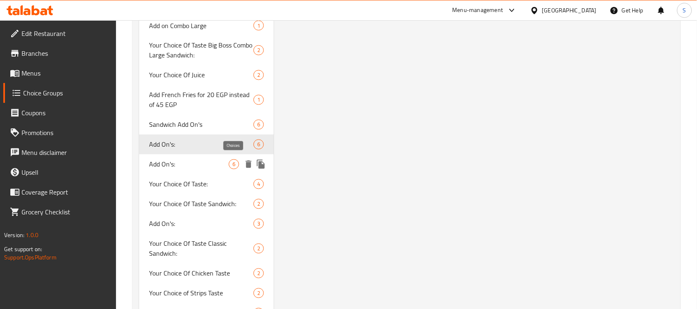
scroll to position [2531, 0]
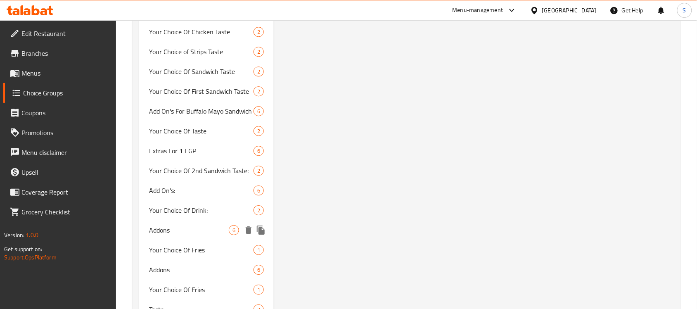
click at [204, 225] on span "Addons" at bounding box center [189, 230] width 80 height 10
type input "Addons"
type input "الإضافات"
type input "0"
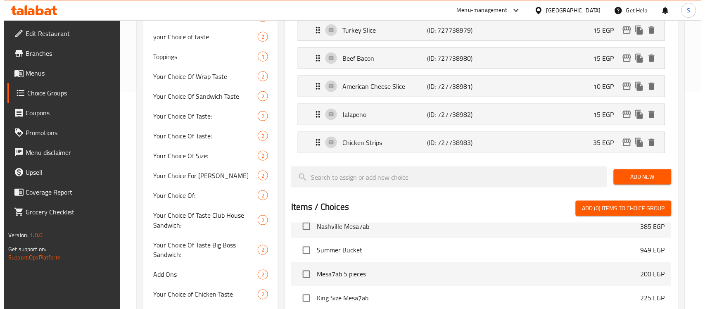
scroll to position [112, 0]
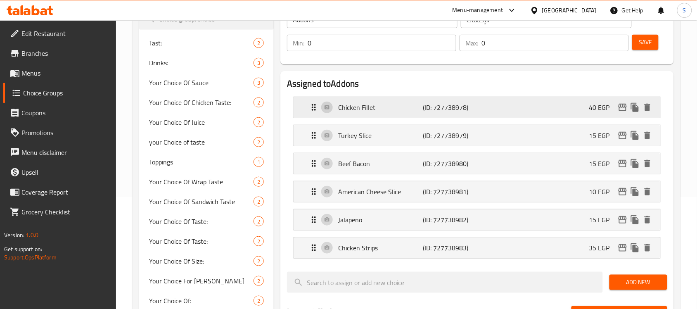
click at [622, 106] on icon "edit" at bounding box center [623, 107] width 10 height 10
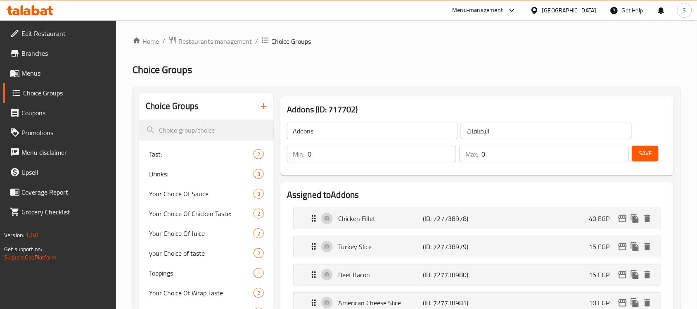
scroll to position [69, 0]
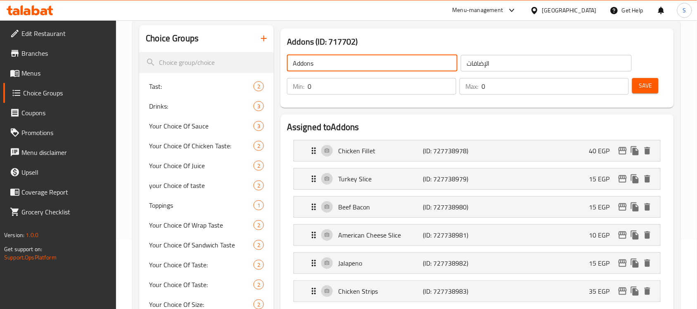
click at [350, 63] on input "Addons" at bounding box center [372, 63] width 171 height 17
drag, startPoint x: 343, startPoint y: 61, endPoint x: 284, endPoint y: 58, distance: 59.1
click at [284, 58] on div "Addons ​ الإضافات ​" at bounding box center [459, 63] width 355 height 26
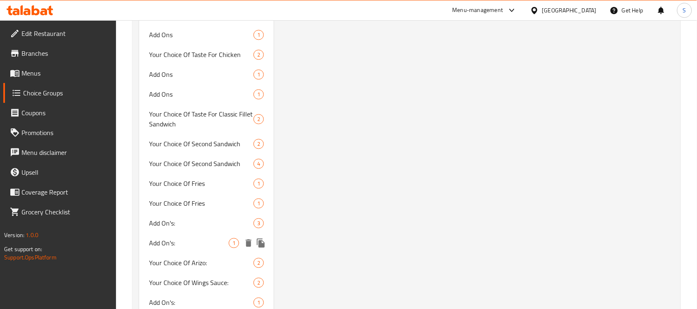
scroll to position [4116, 0]
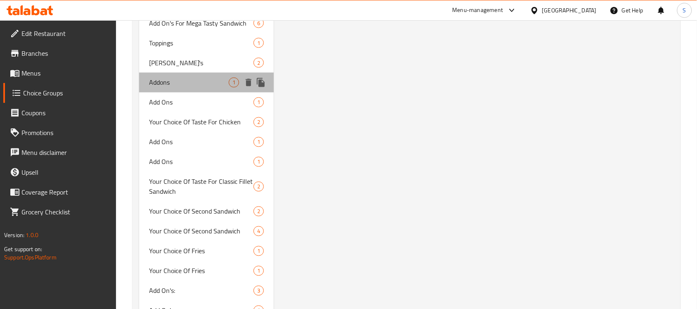
click at [170, 78] on span "Addons" at bounding box center [189, 83] width 80 height 10
type input "اضافات"
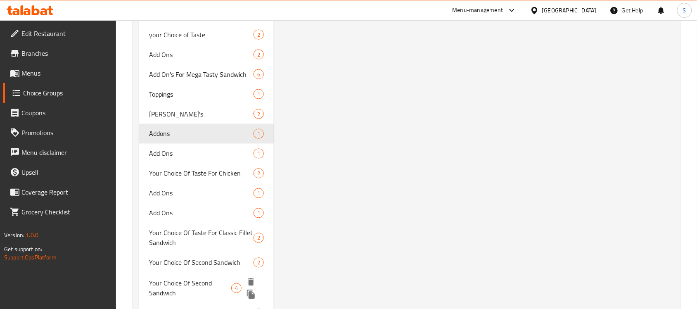
scroll to position [4064, 0]
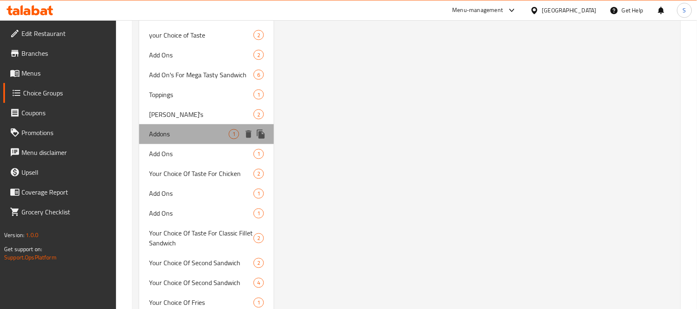
click at [223, 129] on span "Addons" at bounding box center [189, 134] width 80 height 10
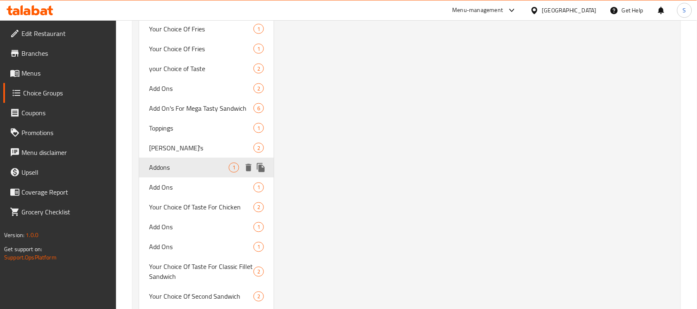
scroll to position [4012, 0]
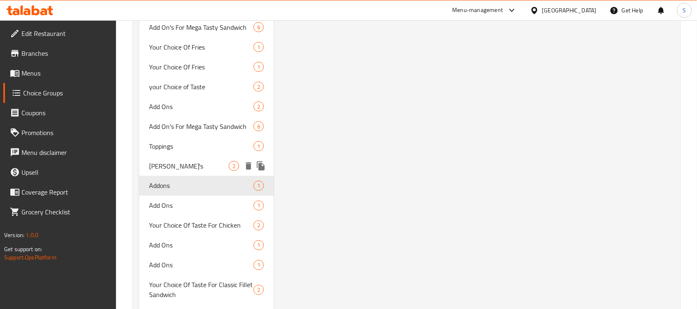
click at [191, 161] on span "Addon's" at bounding box center [189, 166] width 80 height 10
type input "Addon's"
type input "إضافات"
type input "2"
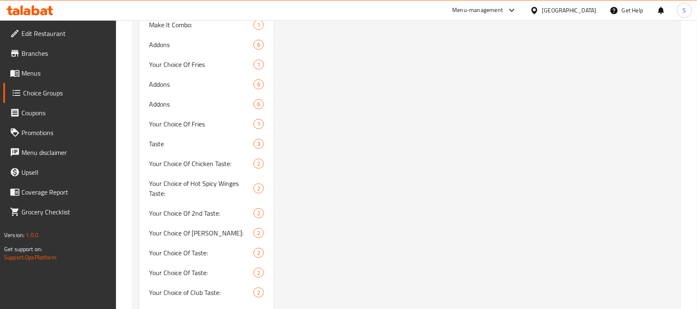
scroll to position [3548, 0]
click at [197, 81] on span "Addons" at bounding box center [189, 86] width 80 height 10
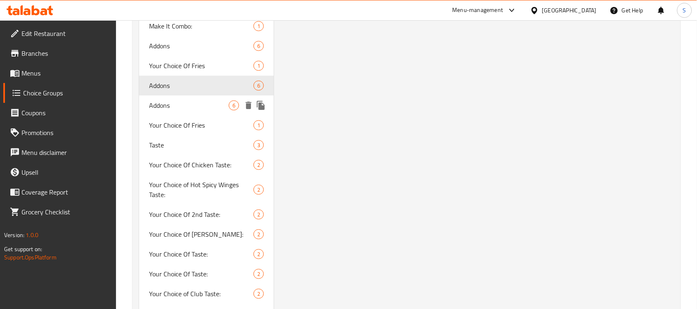
type input "Addons"
type input "الإضافات"
type input "0"
click at [259, 81] on icon "duplicate" at bounding box center [261, 85] width 8 height 9
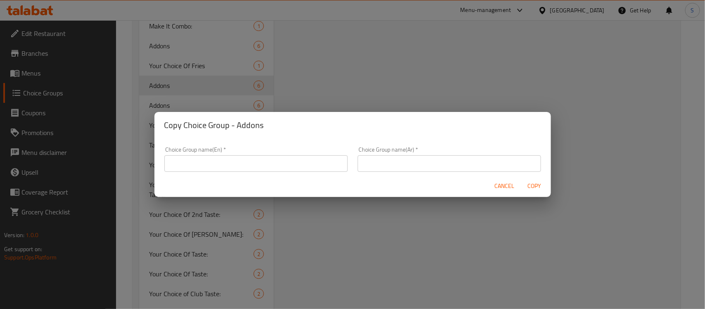
click at [219, 159] on input "text" at bounding box center [255, 163] width 183 height 17
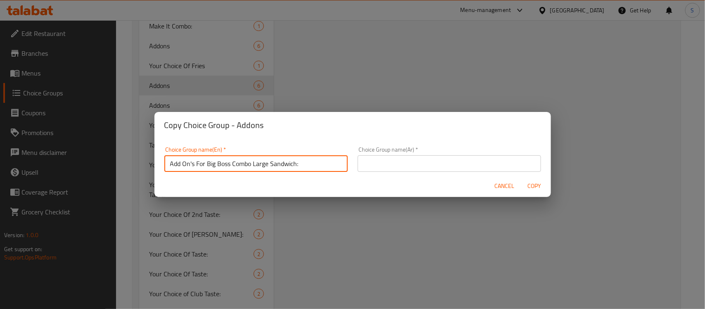
type input "Add On's For Big Boss Combo Large Sandwich:"
click at [376, 166] on input "text" at bounding box center [449, 163] width 183 height 17
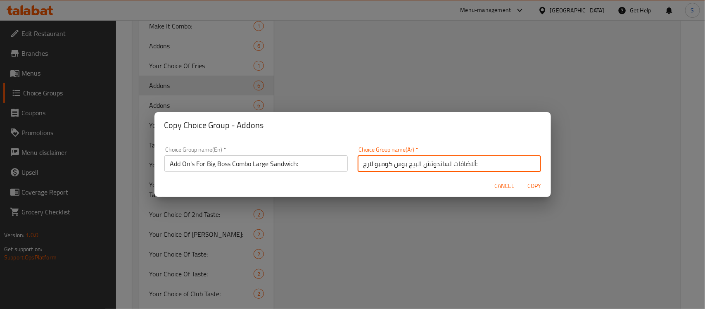
click at [471, 164] on input "ألاضافات لساندوتش البيج بوس كومبو لارج:" at bounding box center [449, 163] width 183 height 17
type input "الاضافات لساندوتش البيج بوس كومبو لارج:"
click at [528, 183] on span "Copy" at bounding box center [534, 186] width 20 height 10
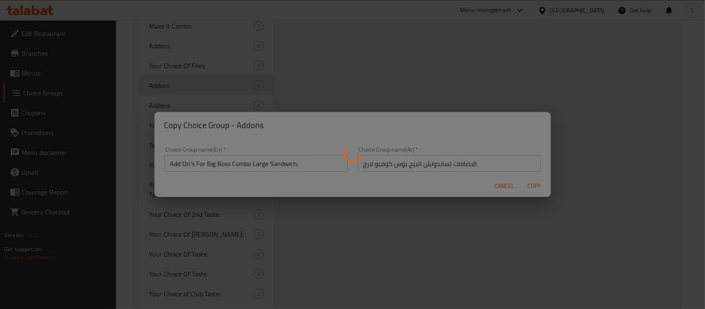
type input "Add On's For Big Boss Combo Large Sandwich:"
type input "الاضافات لساندوتش البيج بوس كومبو لارج:"
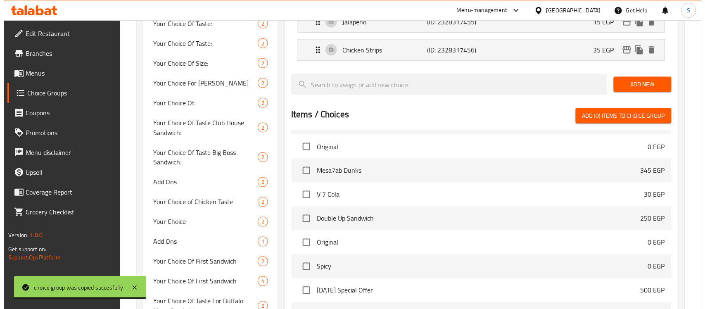
scroll to position [516, 0]
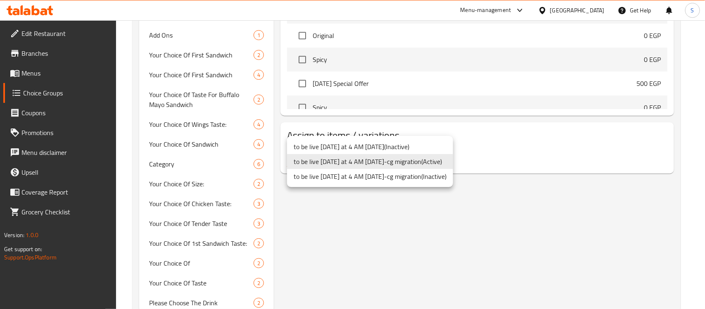
click at [411, 164] on li "to be live tomorrow at 4 AM 2/5/2023-cg migration ( Active )" at bounding box center [370, 161] width 166 height 15
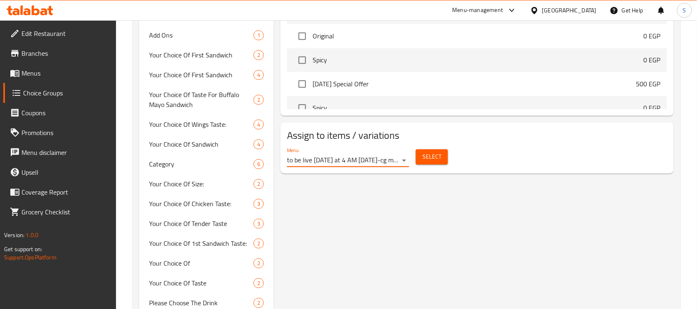
click at [430, 170] on div "Menu to be live tomorrow at 4 AM 2/5/2023-cg migration ( Active ) Select" at bounding box center [477, 157] width 387 height 26
click at [430, 162] on span "Select" at bounding box center [431, 157] width 19 height 10
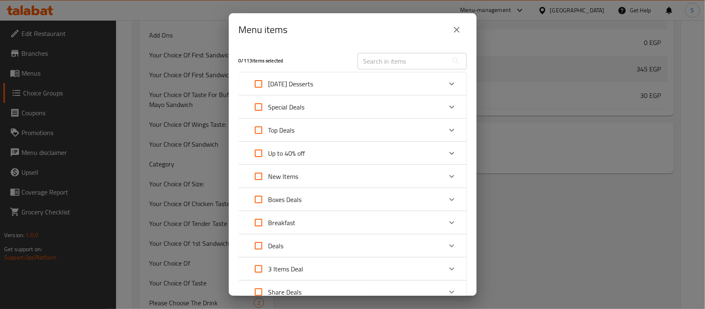
click at [447, 108] on icon "Expand" at bounding box center [452, 107] width 10 height 10
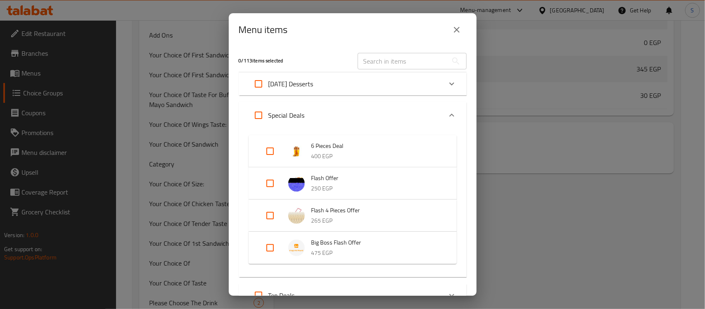
click at [265, 247] on input "Expand" at bounding box center [270, 248] width 20 height 20
checkbox input "true"
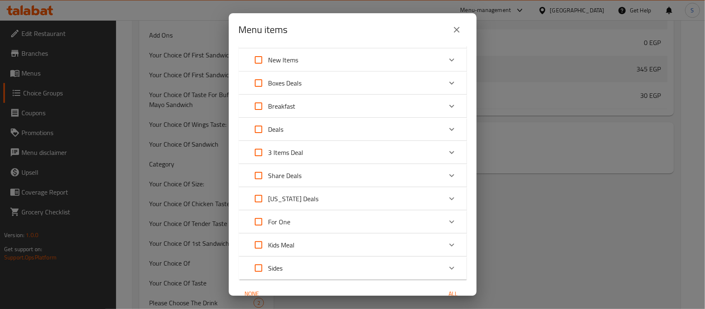
scroll to position [329, 0]
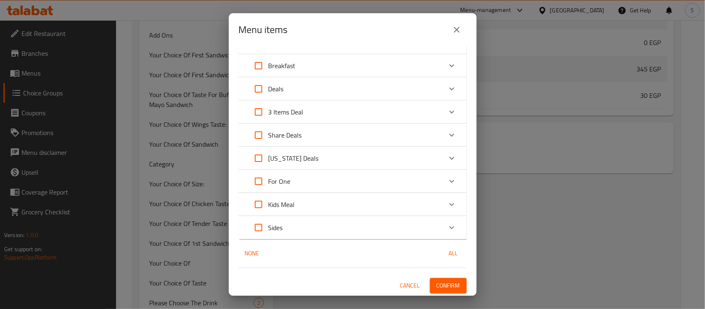
click at [450, 286] on span "Confirm" at bounding box center [448, 285] width 24 height 10
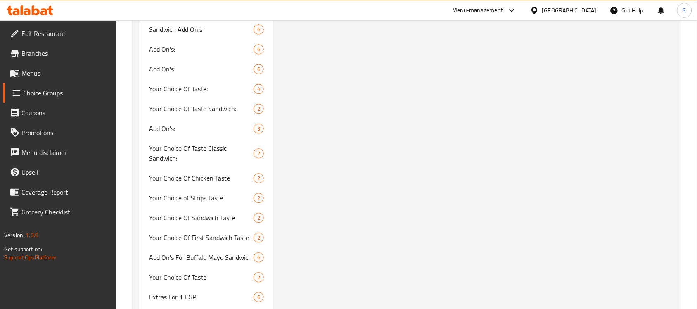
scroll to position [2219, 0]
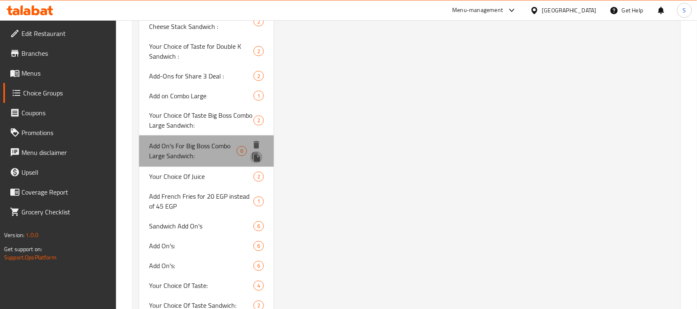
click at [256, 156] on icon "duplicate" at bounding box center [256, 157] width 8 height 9
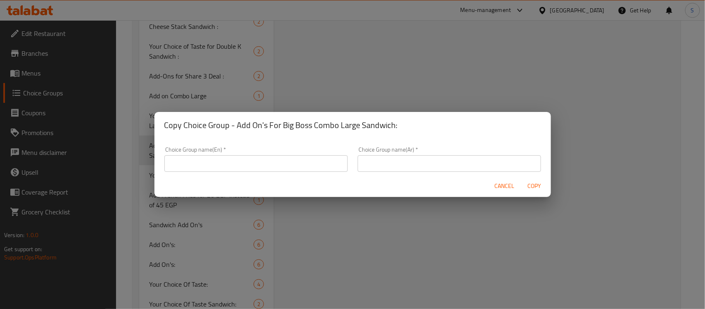
click at [299, 160] on input "text" at bounding box center [255, 163] width 183 height 17
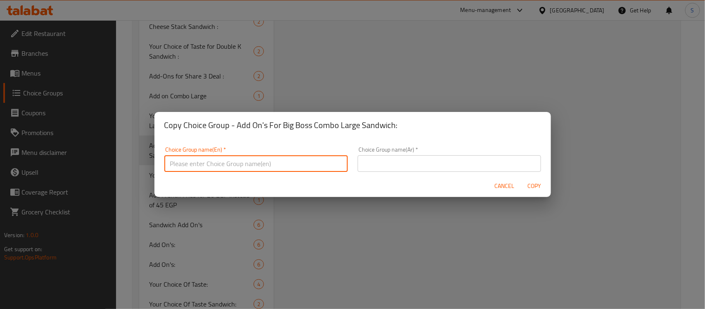
click at [420, 167] on input "text" at bounding box center [449, 163] width 183 height 17
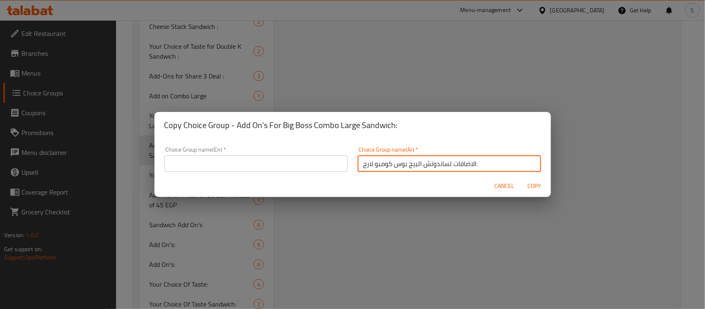
drag, startPoint x: 392, startPoint y: 162, endPoint x: 349, endPoint y: 160, distance: 43.0
click at [353, 160] on div "Choice Group name(Ar)   * الاضافات لساندوتش البيج بوس كومبو لارج: Choice Group …" at bounding box center [449, 159] width 193 height 35
type input "الاضافات لساندوتش البيج بوس:"
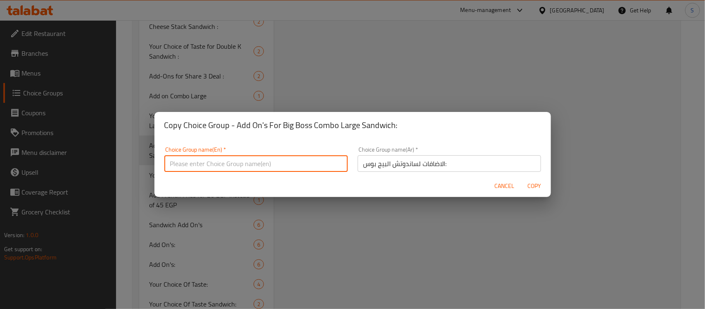
click at [314, 161] on input "text" at bounding box center [255, 163] width 183 height 17
type input "Add On's For Big Boss Sandwich:"
click at [534, 184] on span "Copy" at bounding box center [534, 186] width 20 height 10
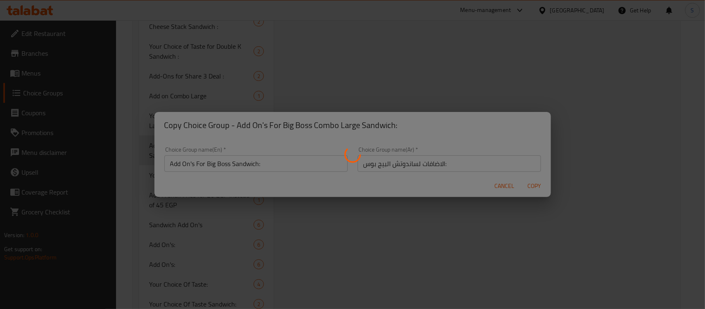
type input "Add On's For Big Boss Sandwich:"
type input "الاضافات لساندوتش البيج بوس:"
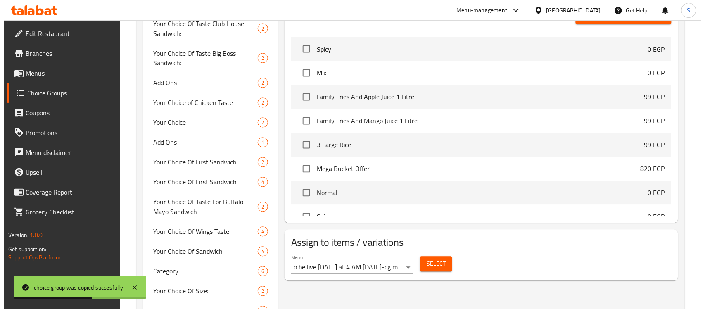
scroll to position [465, 0]
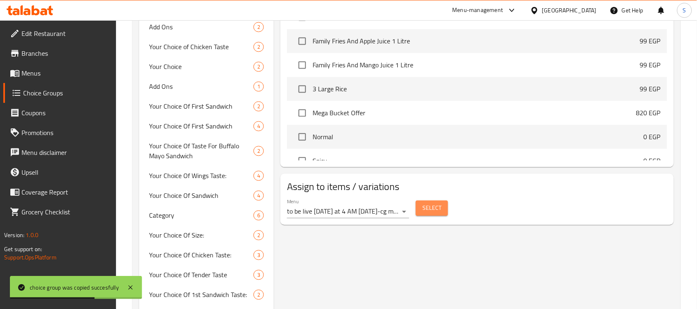
click at [433, 211] on span "Select" at bounding box center [431, 208] width 19 height 10
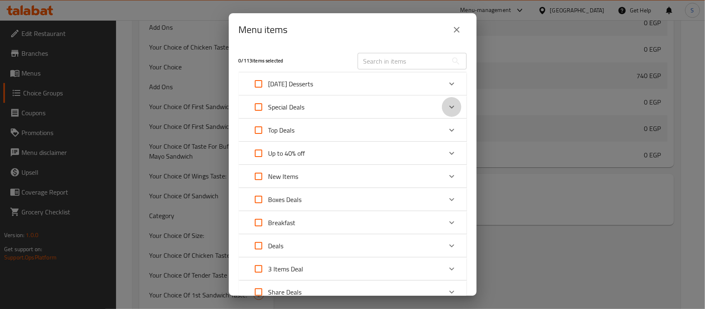
click at [449, 107] on icon "Expand" at bounding box center [451, 107] width 5 height 3
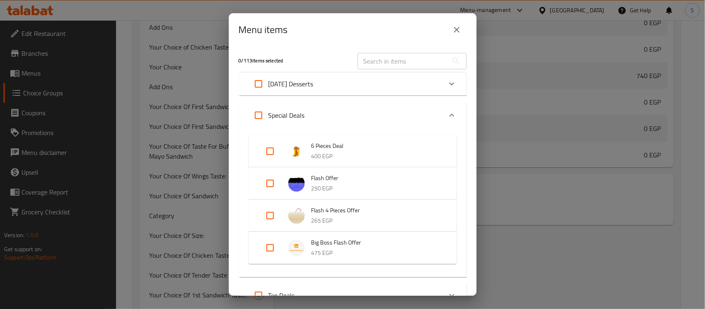
click at [268, 247] on input "Expand" at bounding box center [270, 248] width 20 height 20
checkbox input "true"
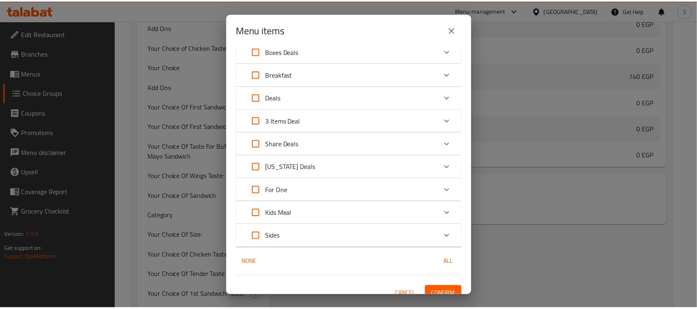
scroll to position [329, 0]
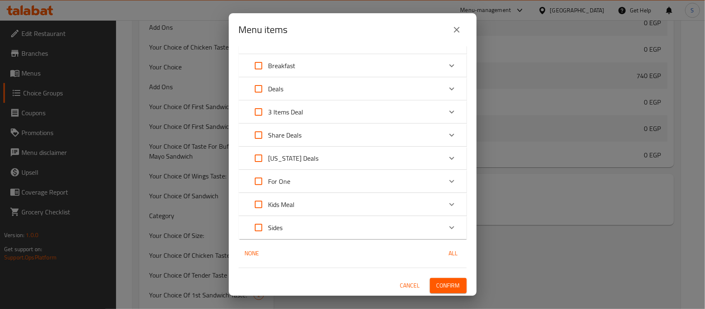
click at [446, 285] on span "Confirm" at bounding box center [448, 285] width 24 height 10
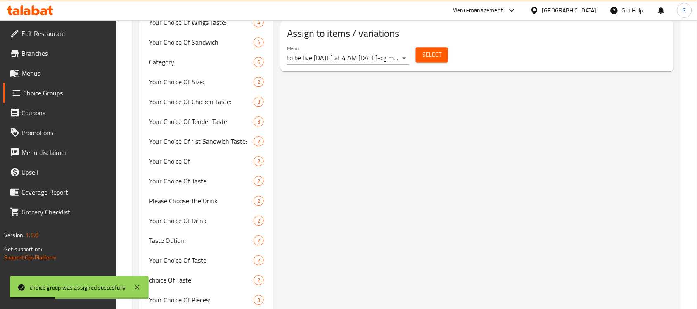
scroll to position [619, 0]
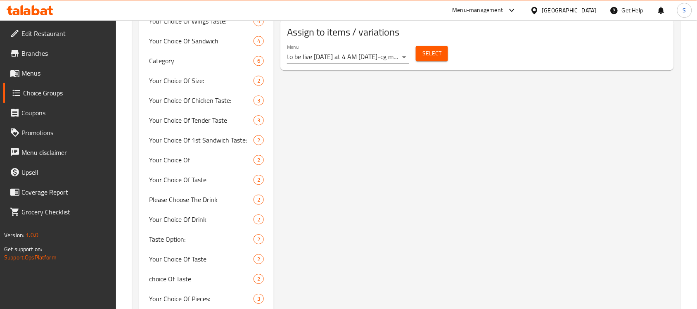
drag, startPoint x: 40, startPoint y: 75, endPoint x: 45, endPoint y: 78, distance: 6.3
click at [40, 75] on span "Menus" at bounding box center [65, 73] width 88 height 10
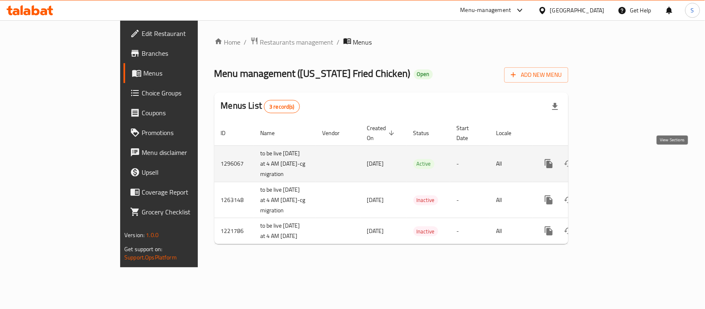
click at [618, 164] on link "enhanced table" at bounding box center [608, 164] width 20 height 20
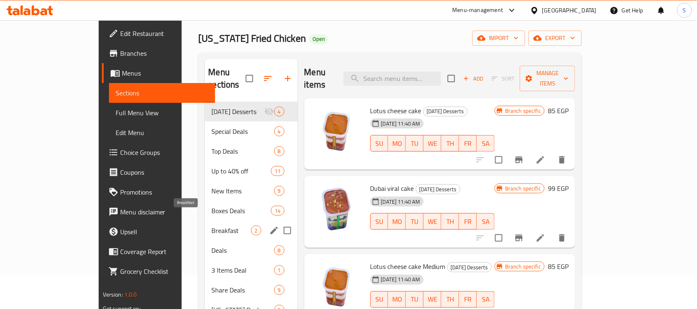
scroll to position [103, 0]
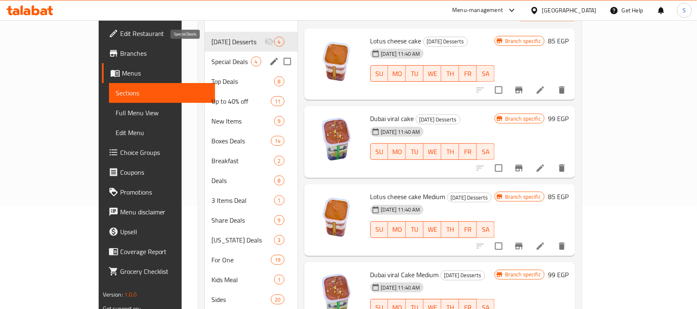
click at [211, 57] on span "Special Deals" at bounding box center [230, 62] width 39 height 10
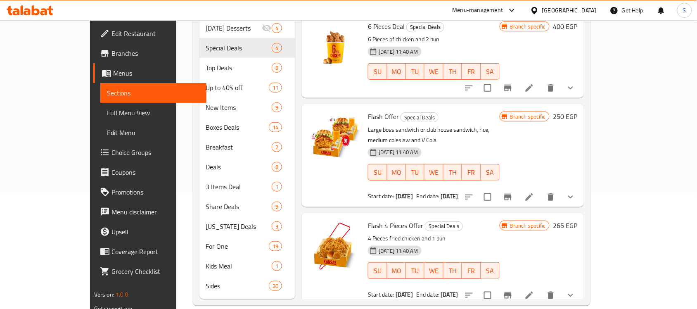
scroll to position [88, 0]
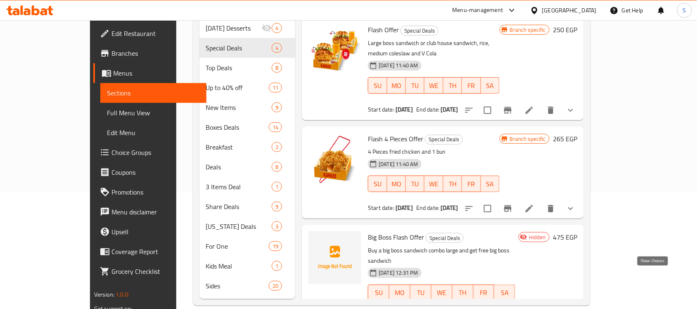
click at [576, 304] on icon "show more" at bounding box center [571, 309] width 10 height 10
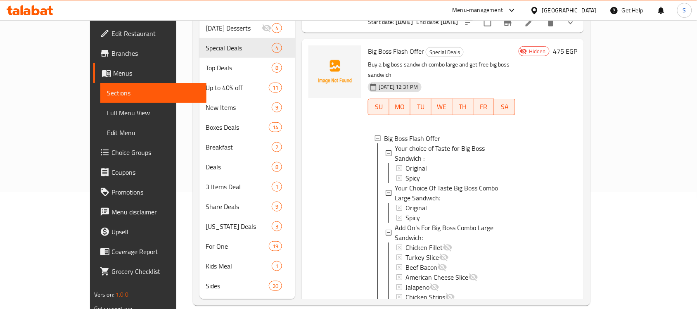
scroll to position [326, 0]
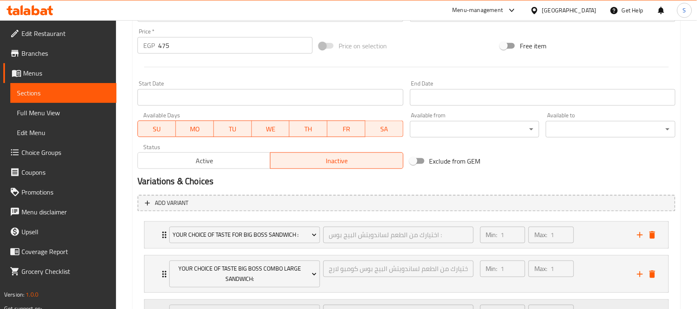
scroll to position [401, 0]
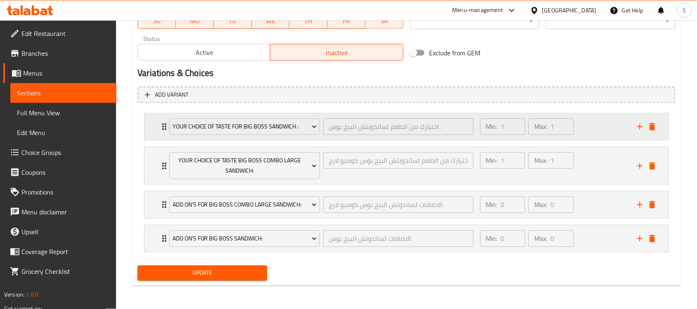
click at [163, 127] on icon "Expand" at bounding box center [164, 127] width 10 height 10
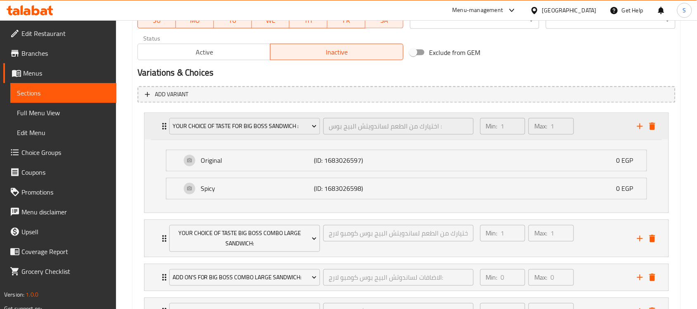
click at [163, 127] on icon "Expand" at bounding box center [164, 126] width 10 height 10
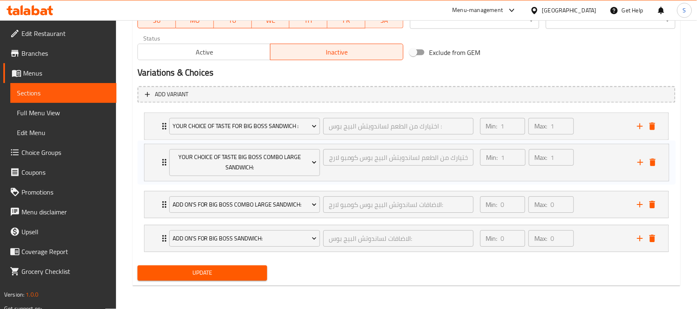
drag, startPoint x: 616, startPoint y: 178, endPoint x: 616, endPoint y: 173, distance: 5.0
click at [616, 173] on div "Your choice of Taste for Big Boss Sandwich : اختيارك من الطعم لساندويتش البيج ب…" at bounding box center [407, 182] width 538 height 146
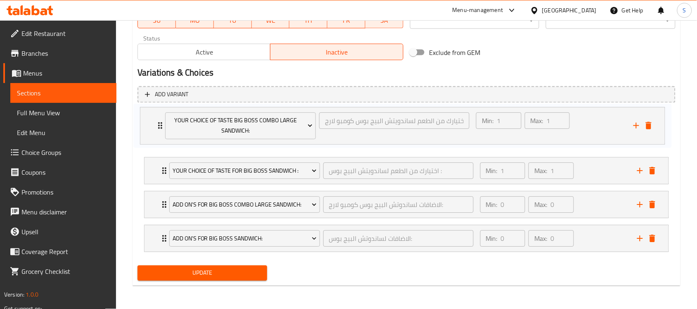
drag, startPoint x: 669, startPoint y: 173, endPoint x: 665, endPoint y: 129, distance: 44.8
click at [665, 129] on div "Your choice of Taste for Big Boss Sandwich : اختيارك من الطعم لساندويتش البيج ب…" at bounding box center [407, 182] width 538 height 146
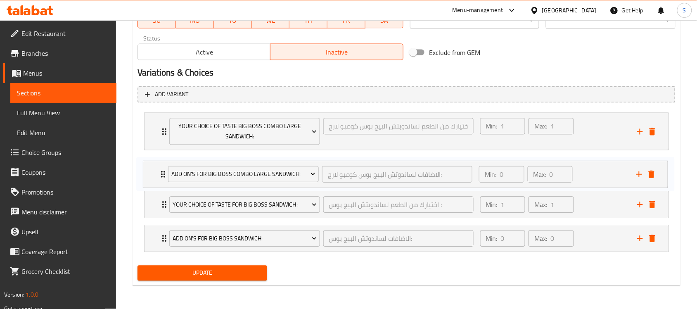
drag, startPoint x: 662, startPoint y: 211, endPoint x: 662, endPoint y: 178, distance: 32.6
click at [662, 178] on div "Your Choice Of Taste Big Boss Combo Large Sandwich: اختيارك من الطعم لساندويتش …" at bounding box center [407, 182] width 538 height 146
click at [585, 137] on div "Min: 1 ​ Max: 1 ​" at bounding box center [553, 132] width 157 height 37
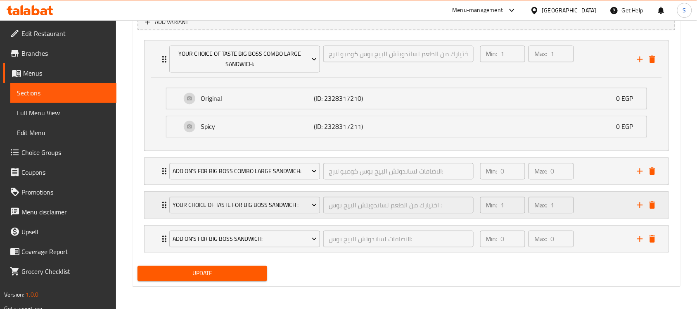
scroll to position [474, 0]
click at [577, 199] on div "Min: 1 ​ Max: 1 ​" at bounding box center [553, 205] width 157 height 26
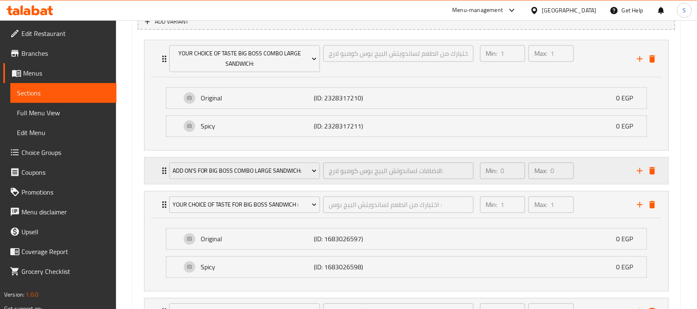
click at [588, 175] on div "Min: 0 ​ Max: 0 ​" at bounding box center [553, 170] width 157 height 26
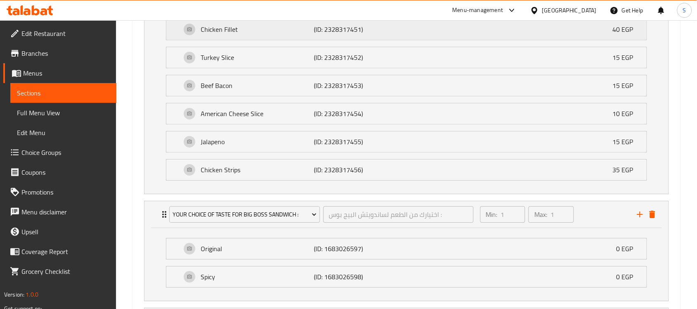
scroll to position [734, 0]
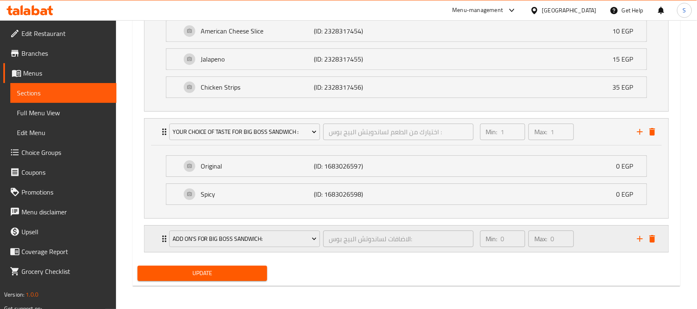
click at [608, 235] on div "Min: 0 ​ Max: 0 ​" at bounding box center [553, 238] width 157 height 26
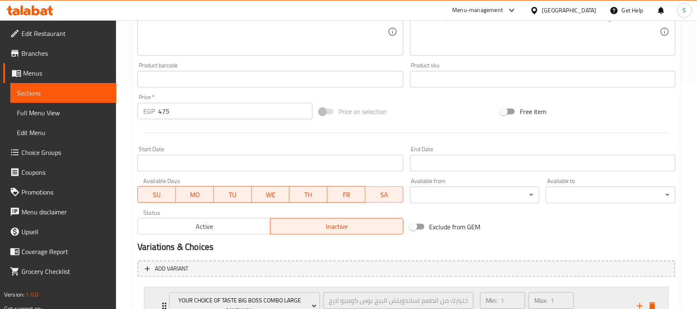
scroll to position [114, 0]
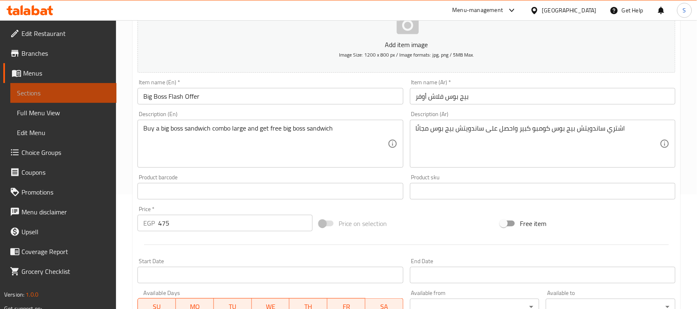
drag, startPoint x: 47, startPoint y: 83, endPoint x: 24, endPoint y: 93, distance: 25.5
click at [47, 83] on link "Sections" at bounding box center [63, 93] width 106 height 20
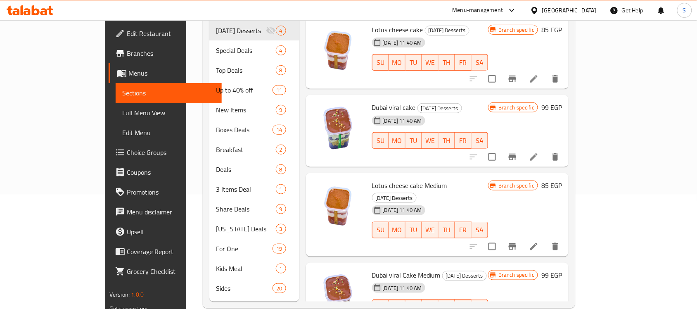
click at [122, 91] on span "Sections" at bounding box center [168, 93] width 93 height 10
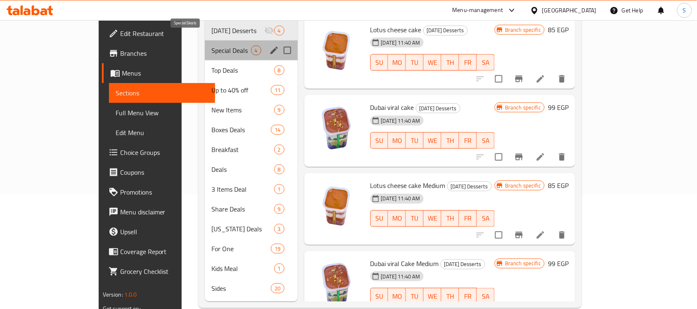
click at [211, 45] on span "Special Deals" at bounding box center [230, 50] width 39 height 10
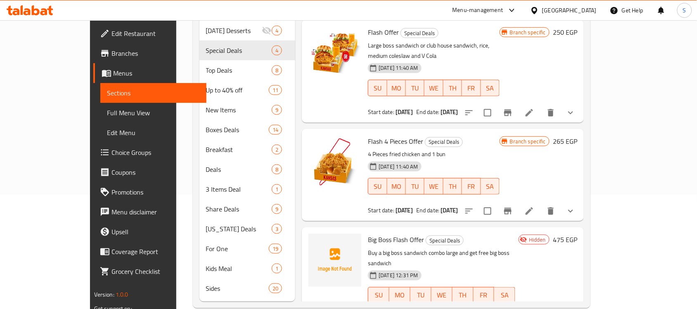
scroll to position [117, 0]
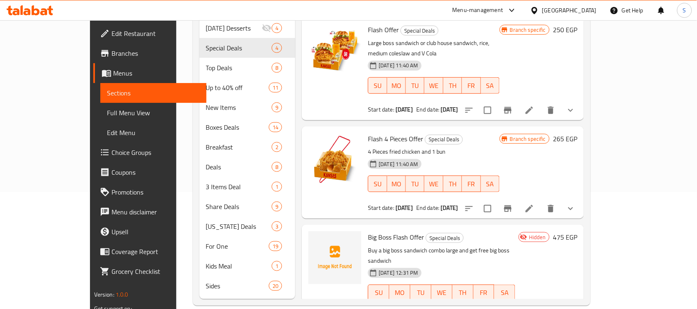
click at [534, 304] on icon at bounding box center [529, 309] width 10 height 10
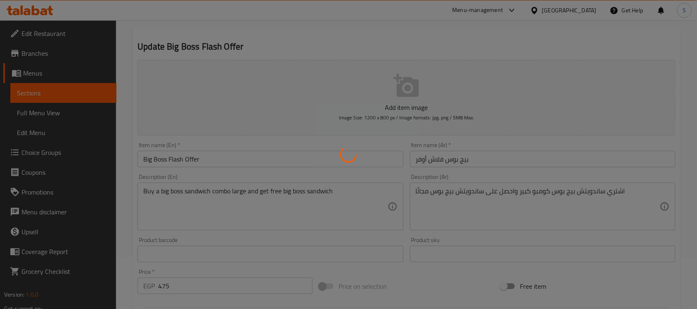
type input "اختيارك من الطعم لساندويتش البيج بوس :"
type input "1"
type input "اختيارك من الطعم لساندويتش البيج بوس كومبو لارج :"
type input "1"
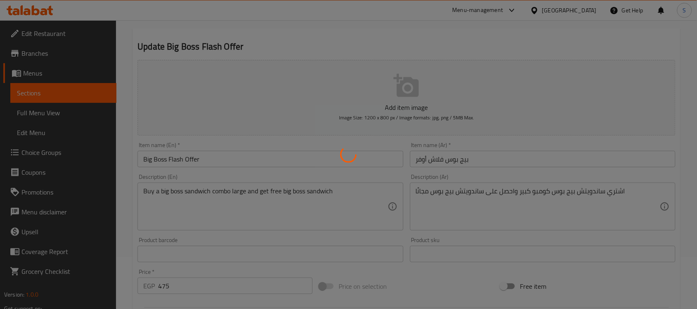
type input "1"
type input "الاضافات لساندوتش البيج بوس كومبو لارج:"
type input "0"
type input "الاضافات لساندوتش البيج بوس:"
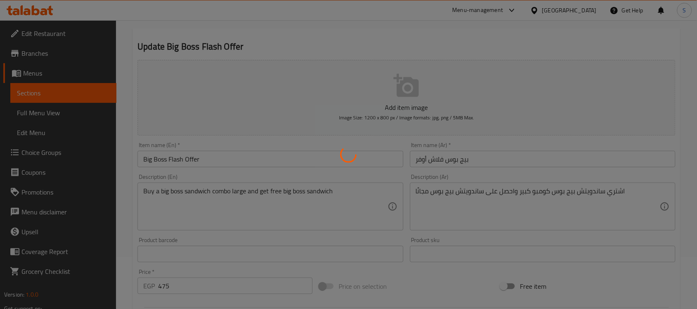
type input "0"
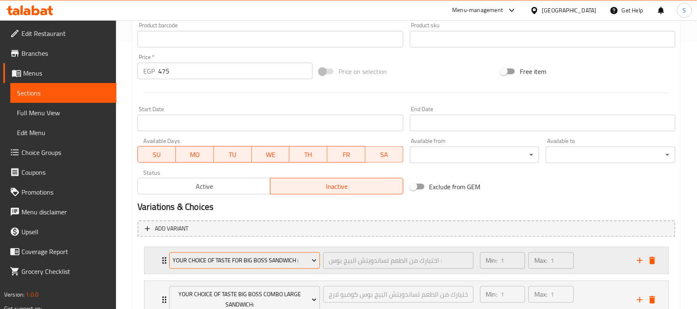
scroll to position [361, 0]
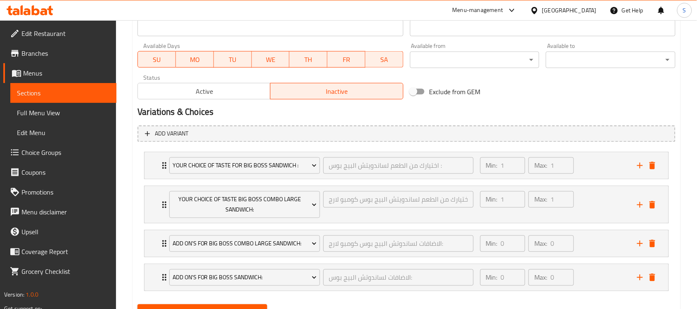
click at [216, 89] on span "Active" at bounding box center [204, 91] width 126 height 12
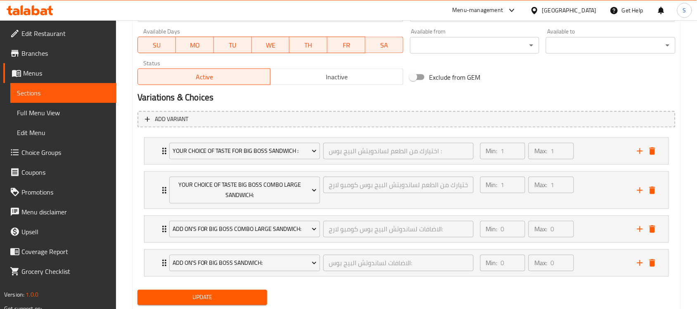
scroll to position [401, 0]
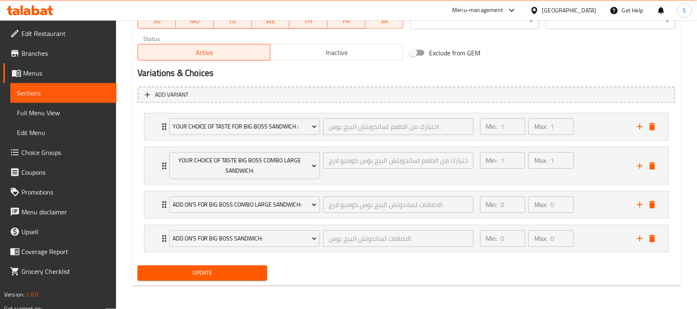
click at [214, 273] on span "Update" at bounding box center [202, 273] width 116 height 10
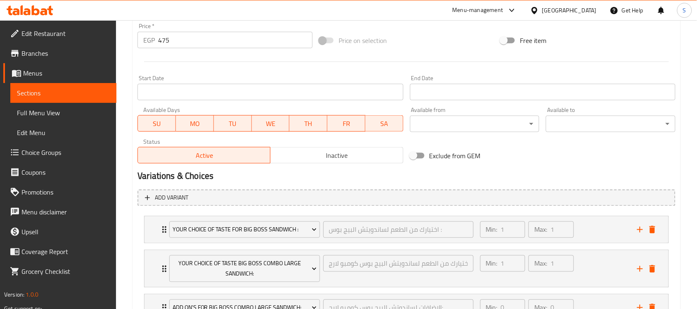
drag, startPoint x: 330, startPoint y: 158, endPoint x: 325, endPoint y: 206, distance: 47.7
click at [330, 158] on span "Inactive" at bounding box center [337, 155] width 126 height 12
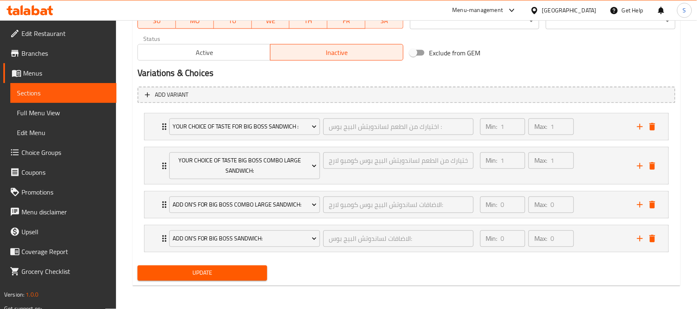
drag, startPoint x: 221, startPoint y: 261, endPoint x: 213, endPoint y: 277, distance: 17.7
click at [213, 277] on span "Update" at bounding box center [202, 273] width 116 height 10
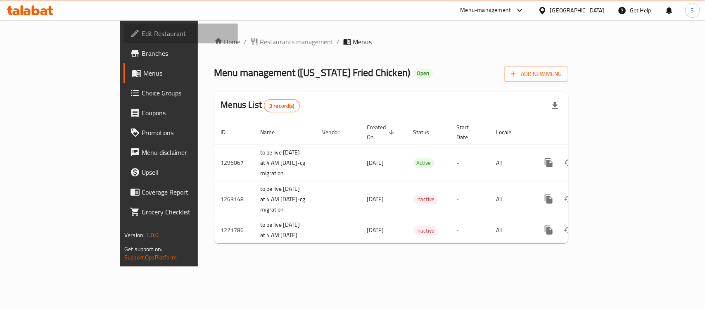
click at [142, 32] on span "Edit Restaurant" at bounding box center [187, 33] width 90 height 10
